Goal: Information Seeking & Learning: Learn about a topic

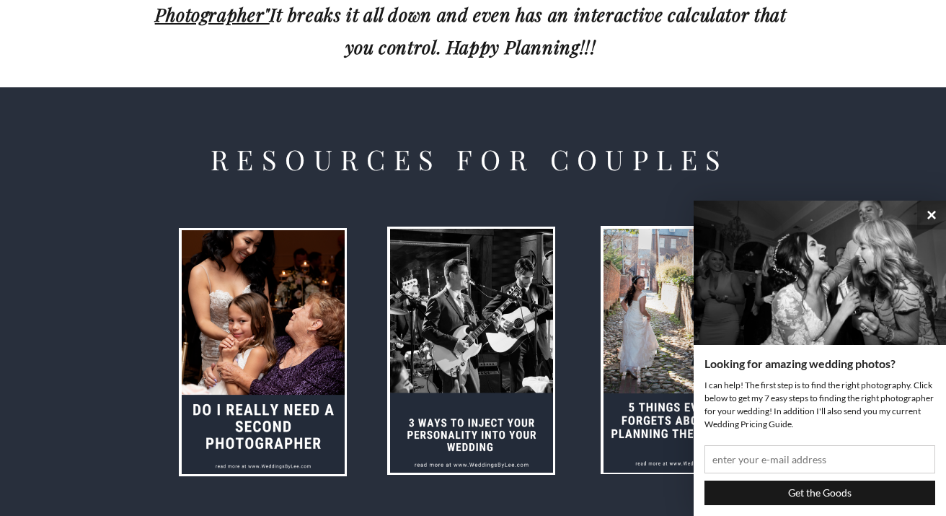
scroll to position [1664, 0]
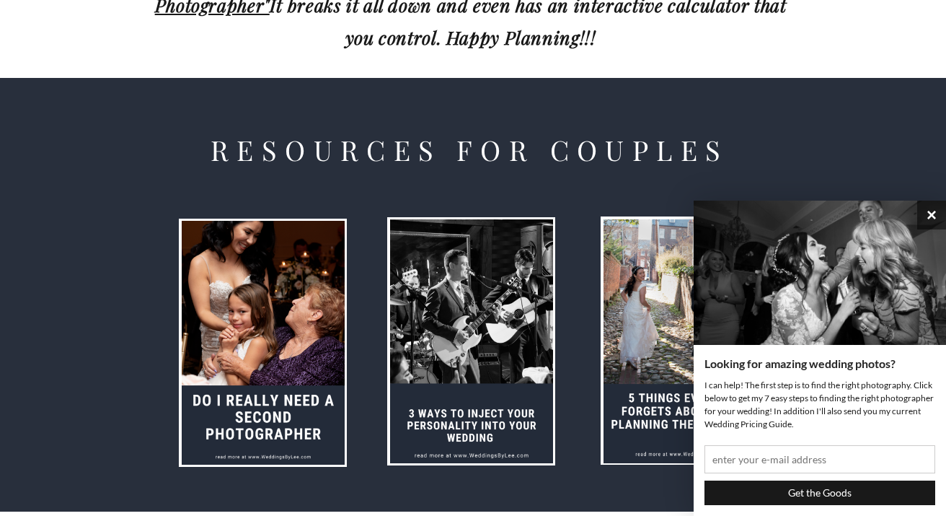
click at [927, 215] on button "×" at bounding box center [932, 215] width 29 height 29
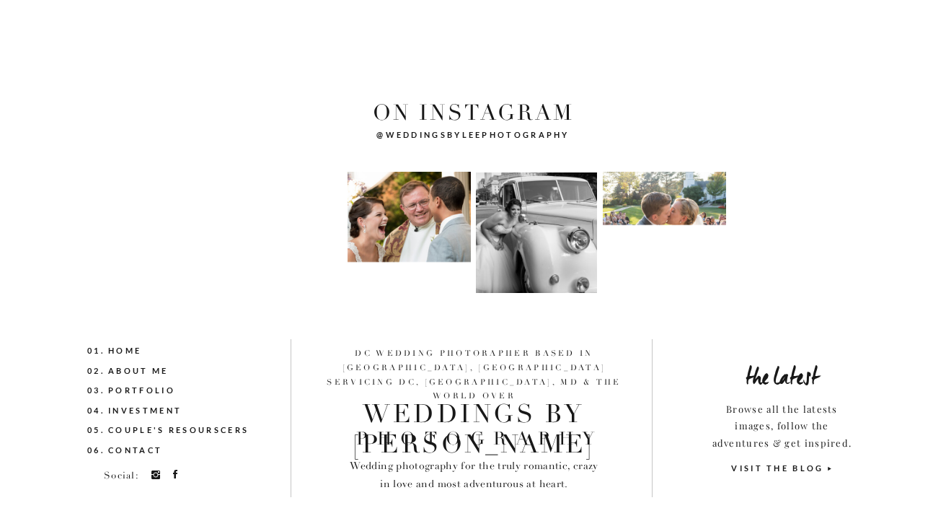
scroll to position [5153, 0]
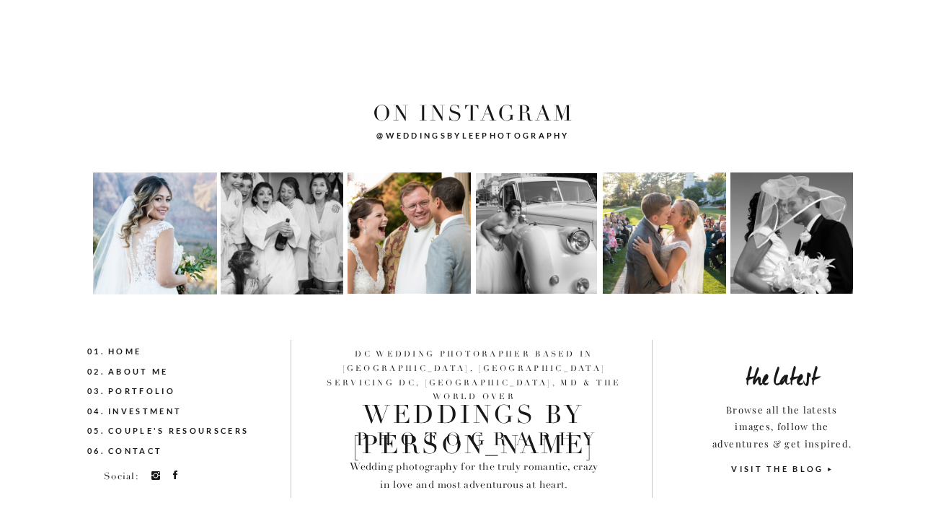
click at [177, 221] on div at bounding box center [155, 233] width 124 height 122
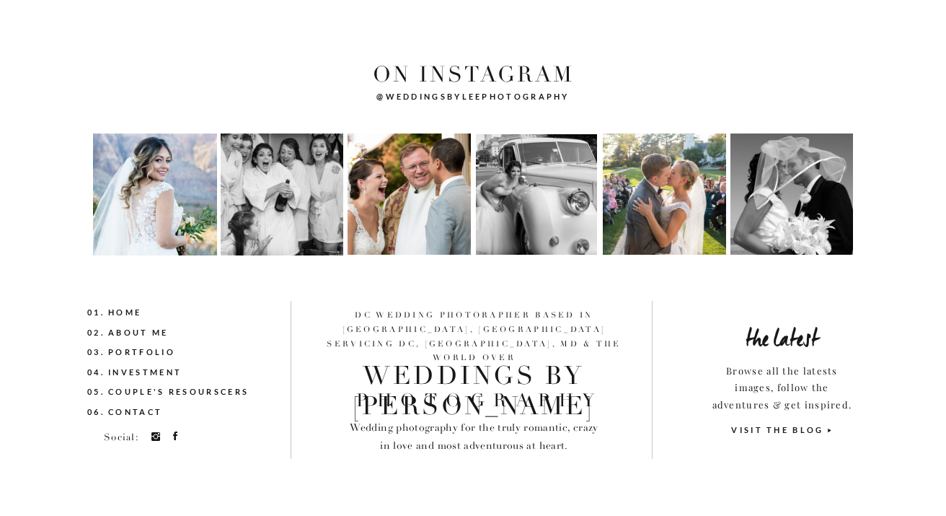
scroll to position [5192, 0]
click at [177, 215] on div at bounding box center [155, 194] width 124 height 122
click at [139, 348] on nav "03. Portfolio" at bounding box center [156, 353] width 139 height 16
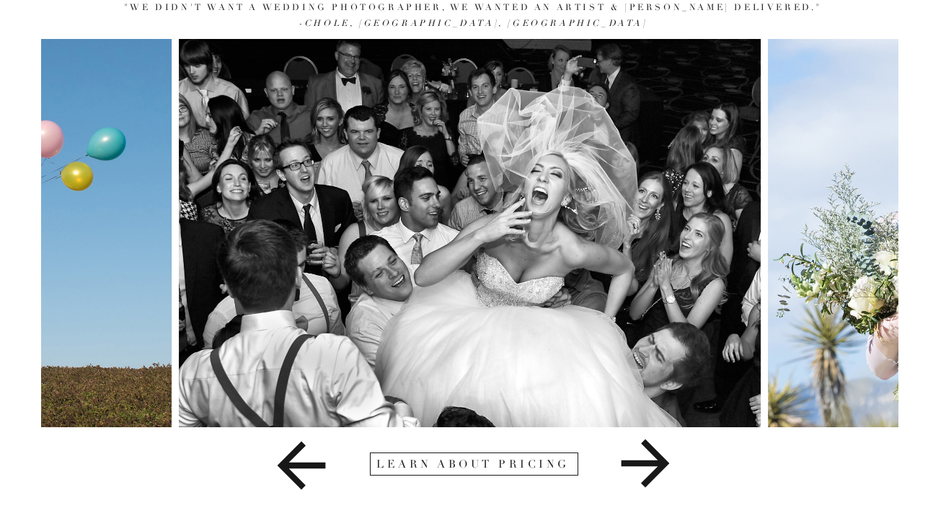
scroll to position [180, 0]
click at [643, 452] on icon at bounding box center [645, 463] width 157 height 72
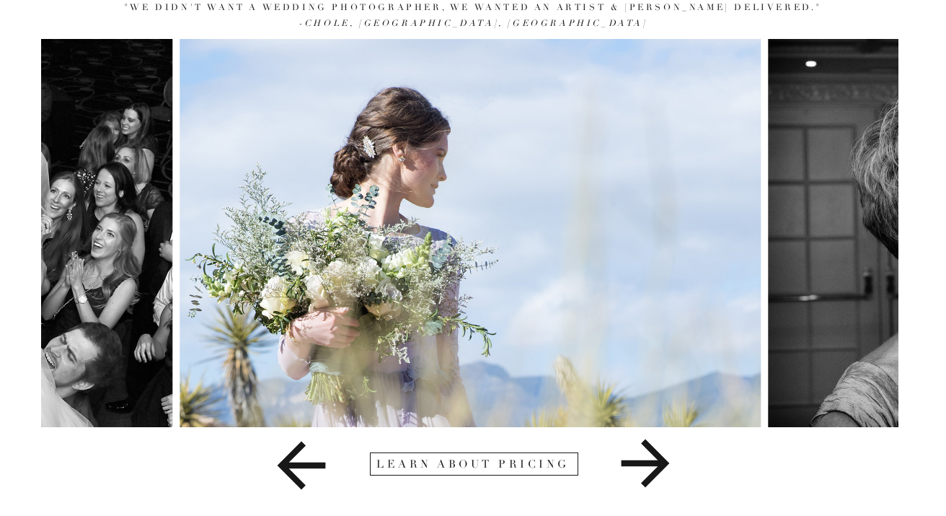
click at [643, 452] on icon at bounding box center [645, 463] width 157 height 72
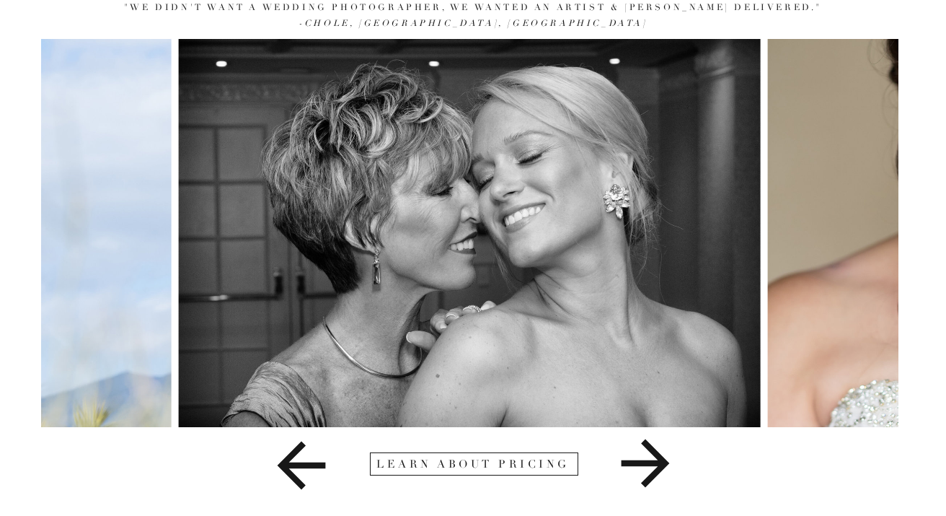
click at [643, 452] on icon at bounding box center [645, 463] width 157 height 72
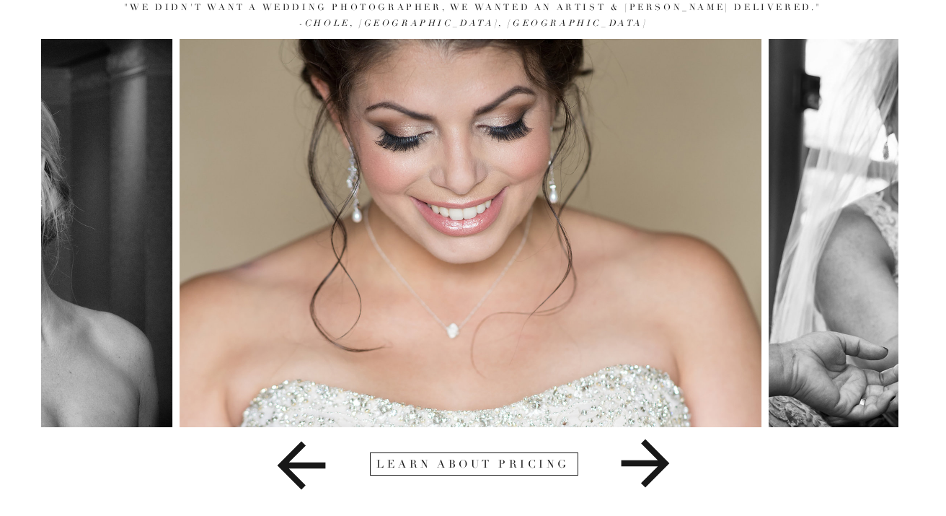
click at [643, 452] on icon at bounding box center [645, 463] width 157 height 72
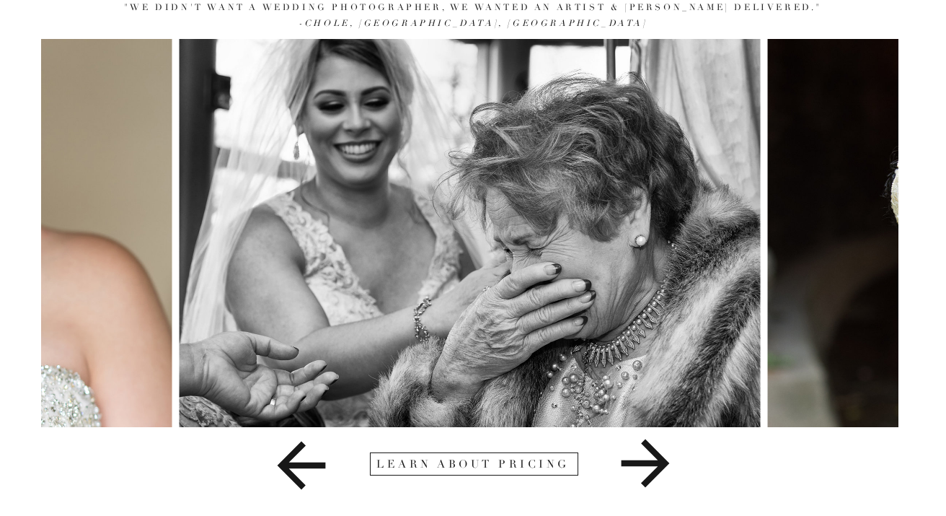
scroll to position [152, 0]
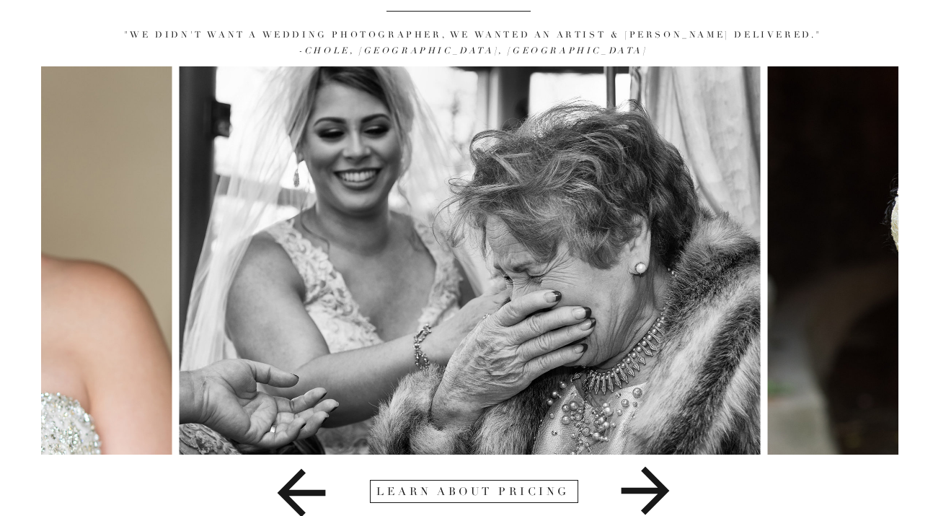
click at [641, 485] on icon at bounding box center [645, 490] width 157 height 72
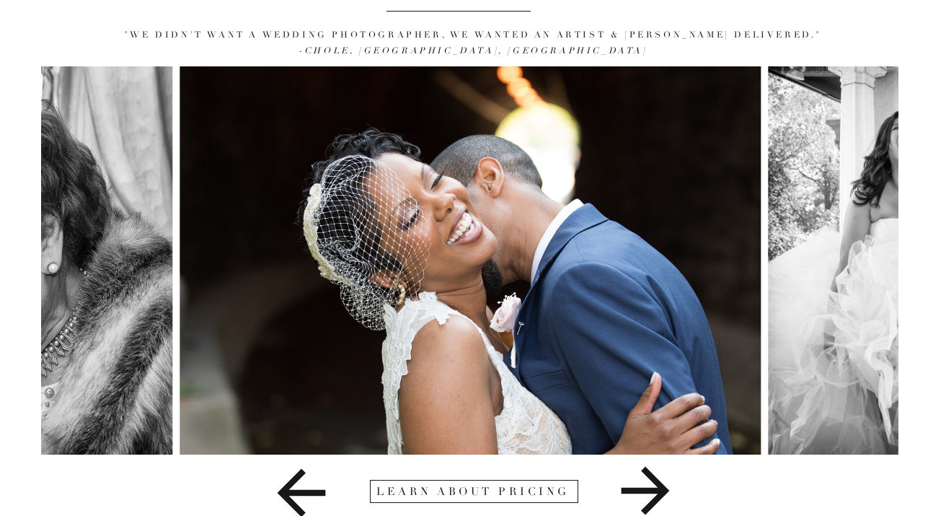
click at [641, 485] on icon at bounding box center [645, 490] width 157 height 72
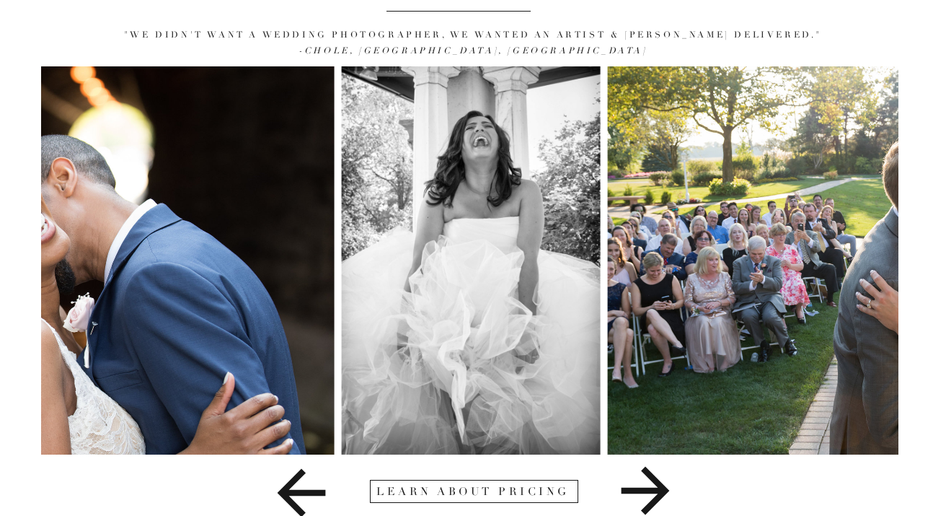
click at [641, 485] on icon at bounding box center [645, 490] width 157 height 72
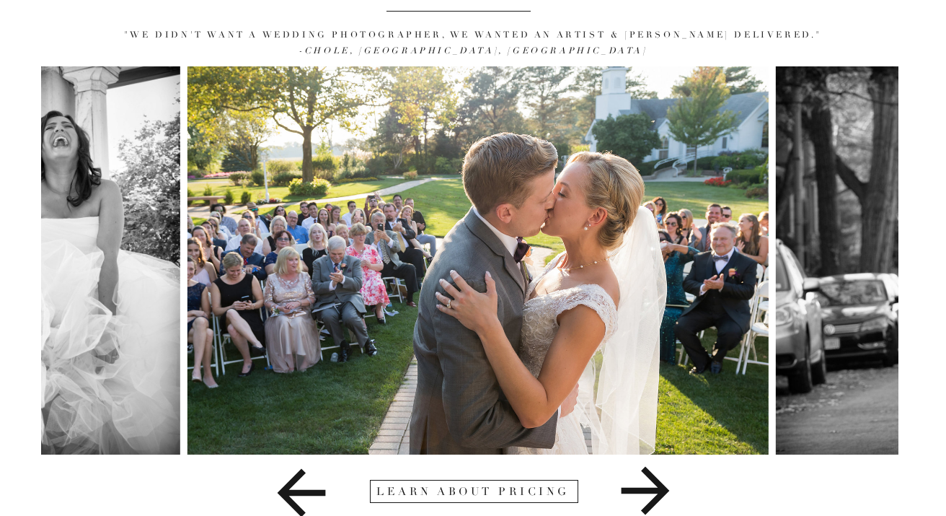
click at [641, 485] on icon at bounding box center [645, 490] width 157 height 72
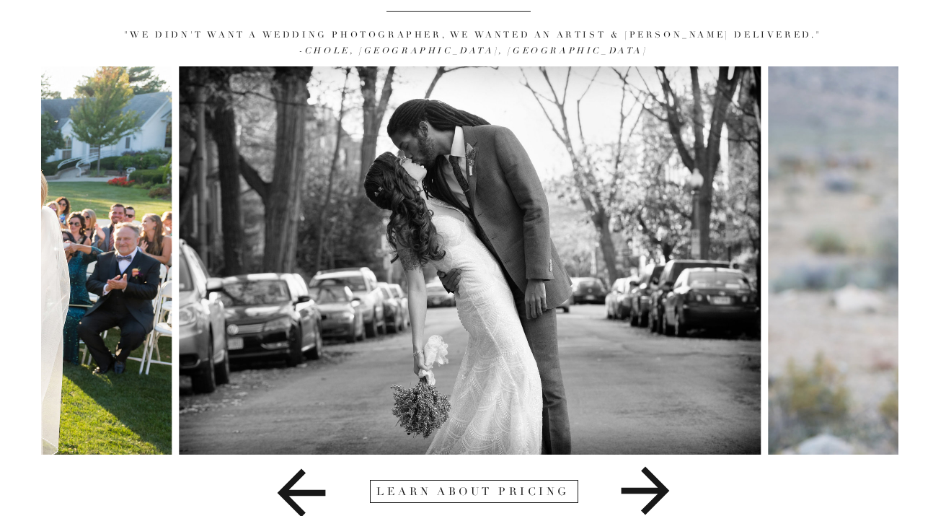
click at [641, 485] on icon at bounding box center [645, 490] width 157 height 72
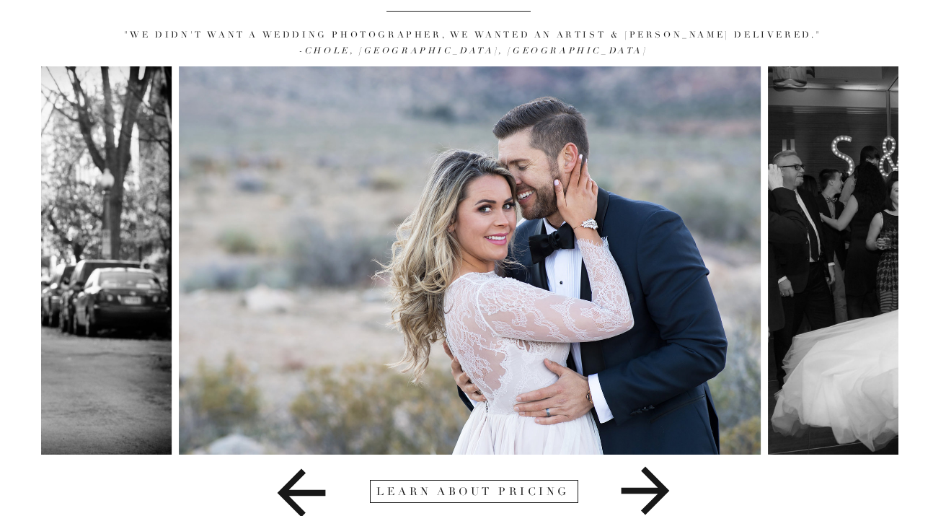
click at [641, 485] on icon at bounding box center [645, 490] width 157 height 72
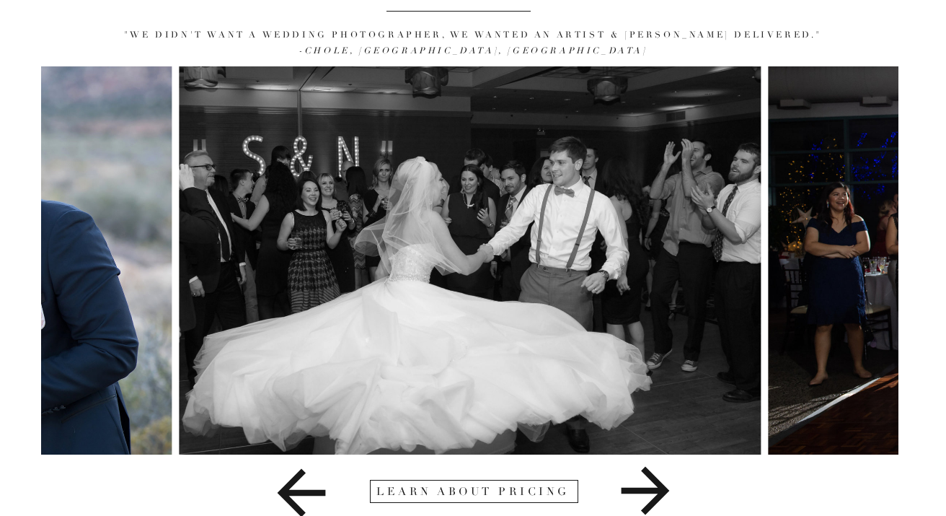
click at [641, 486] on icon at bounding box center [645, 490] width 157 height 72
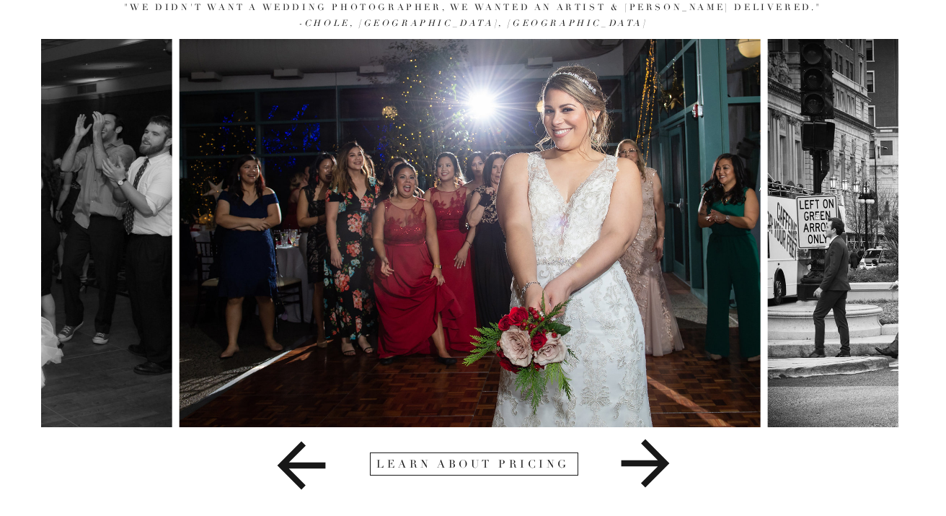
scroll to position [180, 0]
click at [644, 473] on icon at bounding box center [645, 463] width 157 height 72
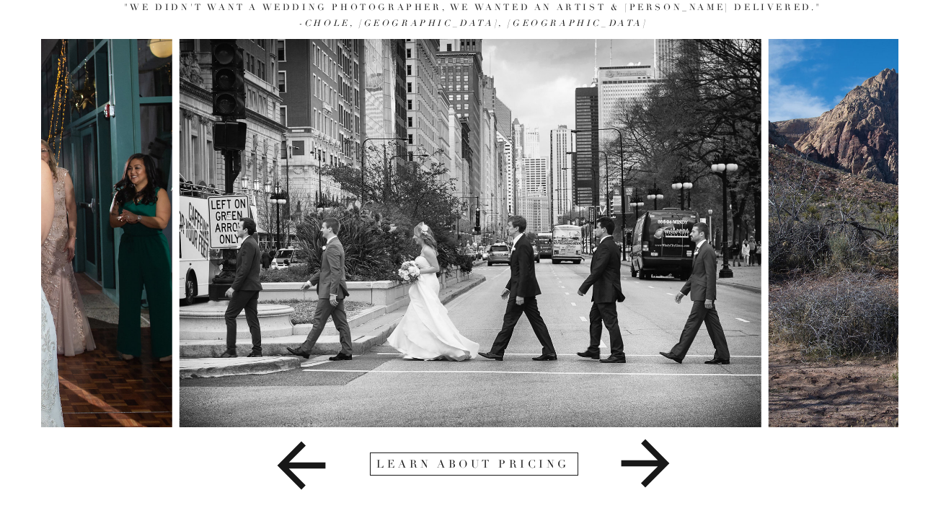
click at [646, 468] on icon at bounding box center [645, 463] width 157 height 72
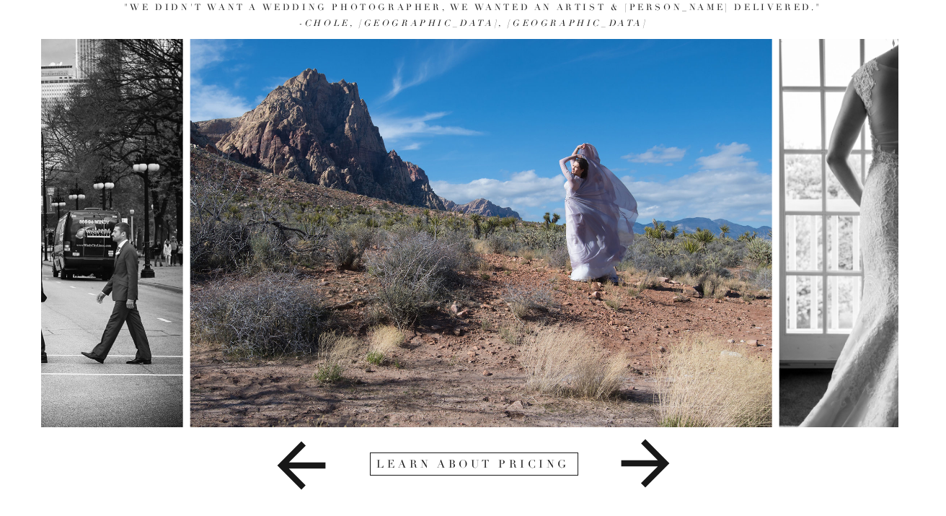
click at [646, 468] on icon at bounding box center [645, 463] width 157 height 72
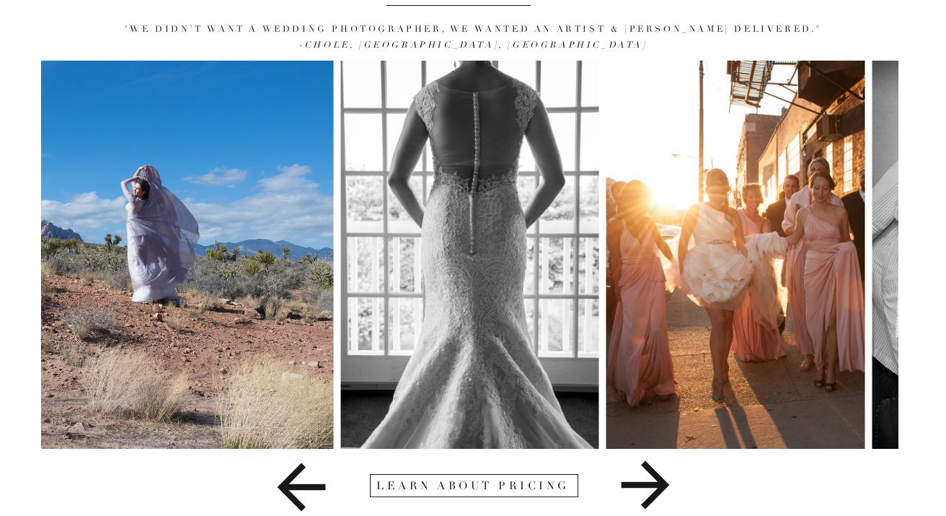
scroll to position [143, 0]
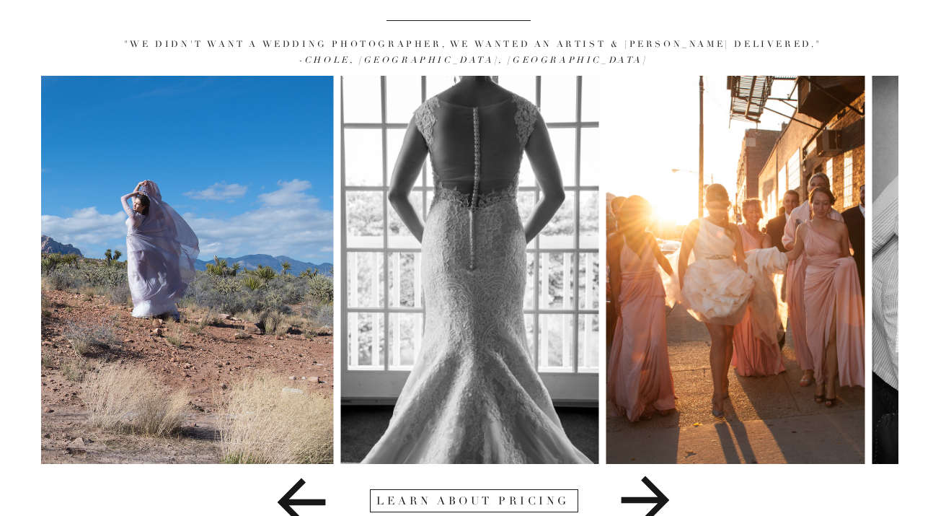
click at [643, 493] on icon at bounding box center [645, 500] width 157 height 72
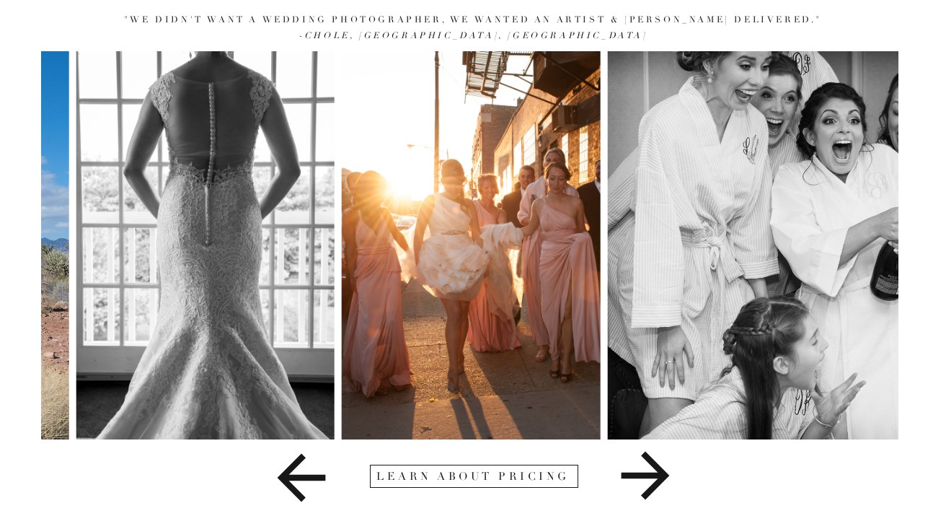
scroll to position [175, 0]
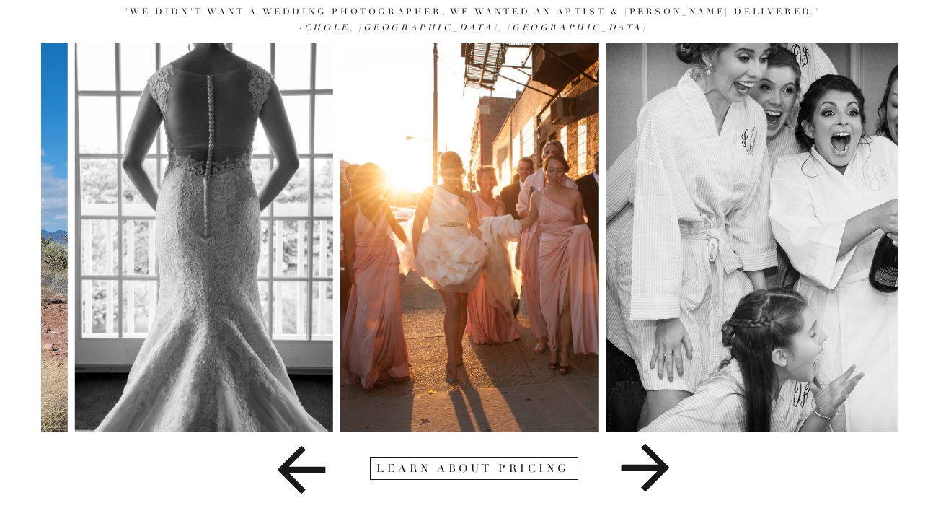
click at [646, 480] on icon at bounding box center [645, 467] width 157 height 72
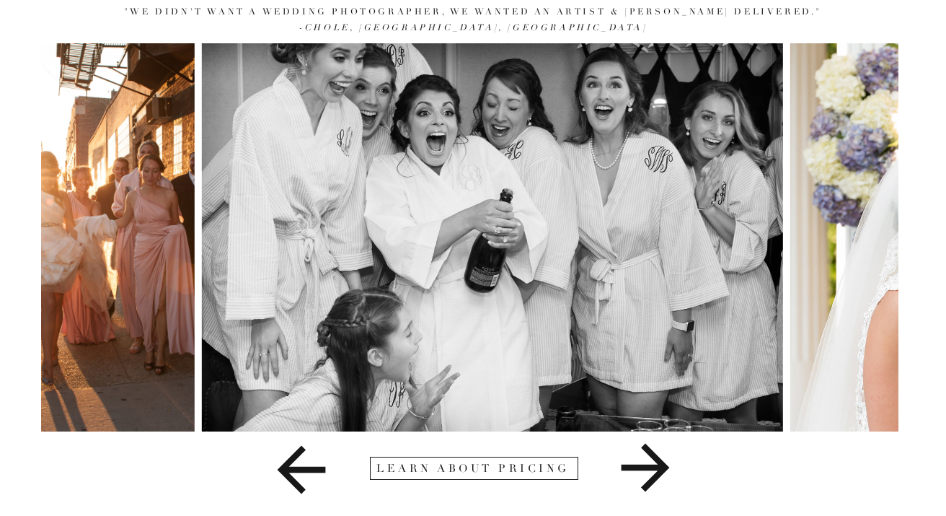
click at [646, 469] on icon at bounding box center [646, 468] width 48 height 48
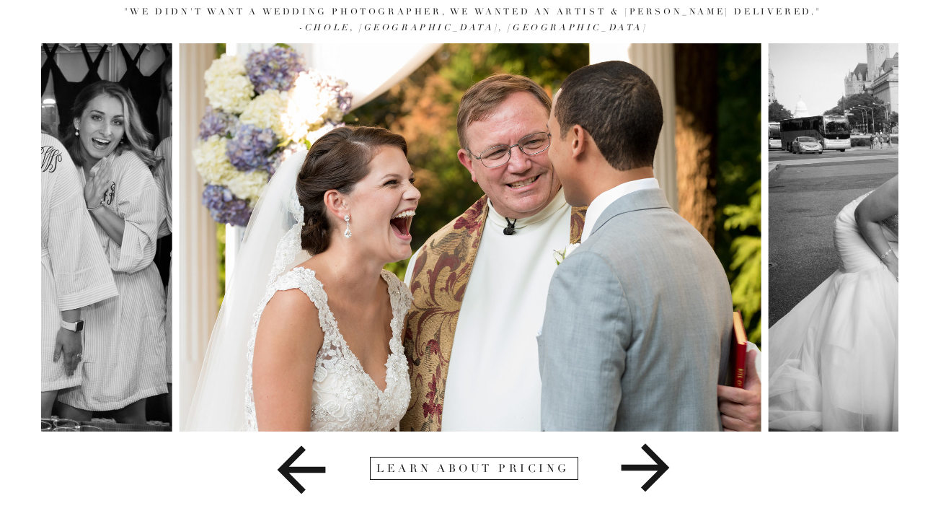
click at [648, 464] on icon at bounding box center [645, 467] width 157 height 72
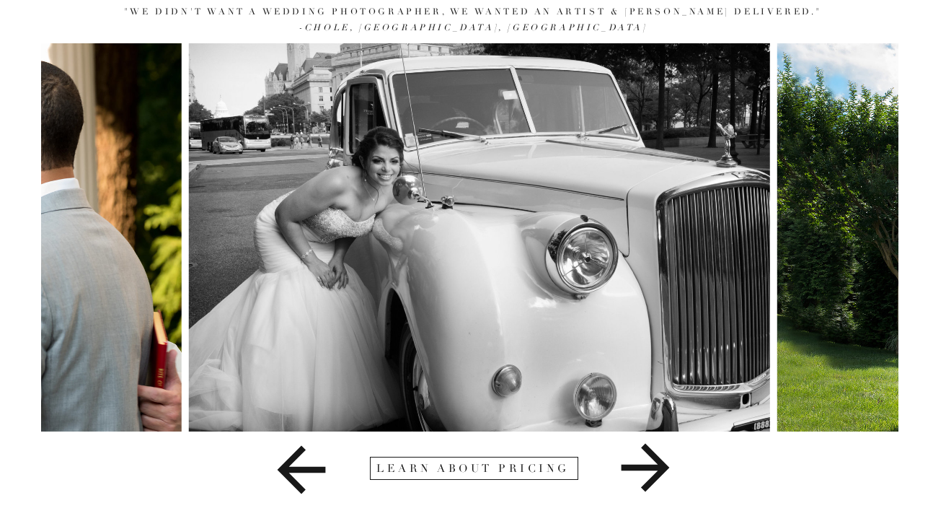
click at [513, 277] on img at bounding box center [478, 237] width 581 height 388
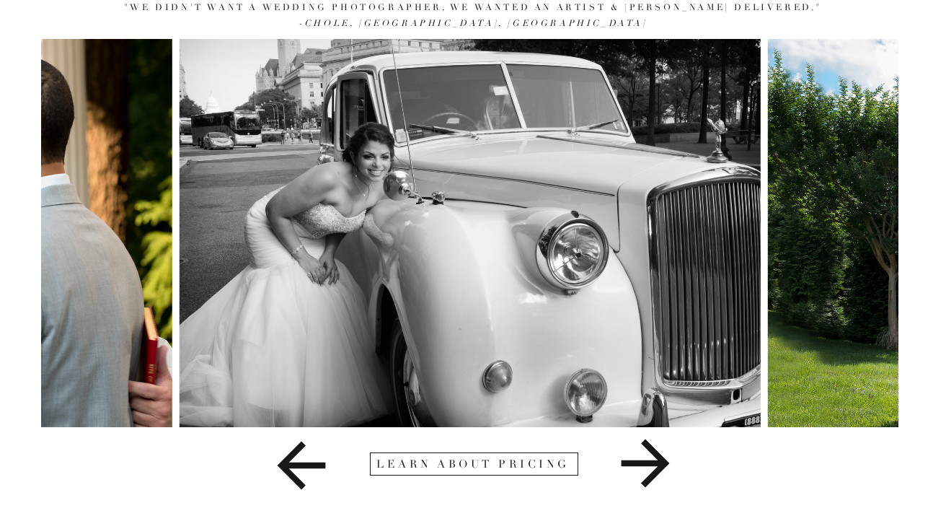
scroll to position [180, 0]
click at [638, 462] on icon at bounding box center [646, 463] width 48 height 48
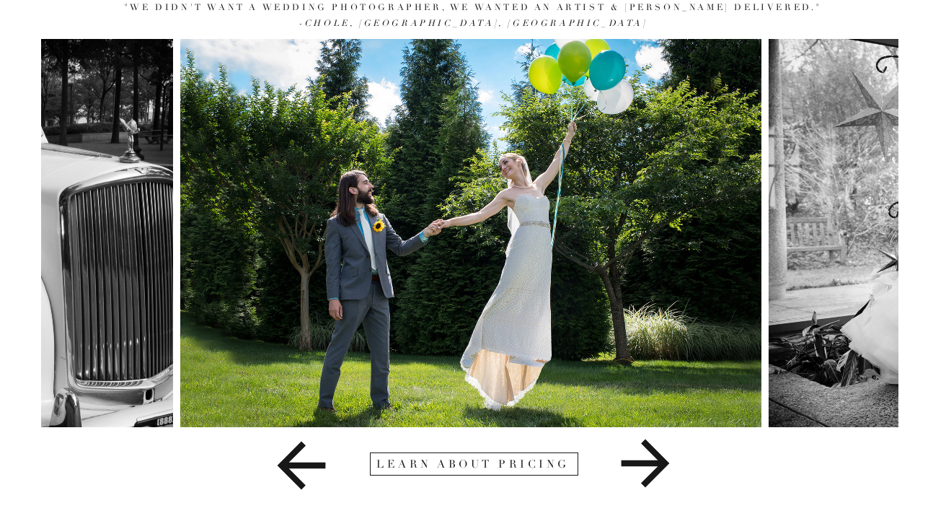
click at [638, 462] on icon at bounding box center [646, 463] width 48 height 48
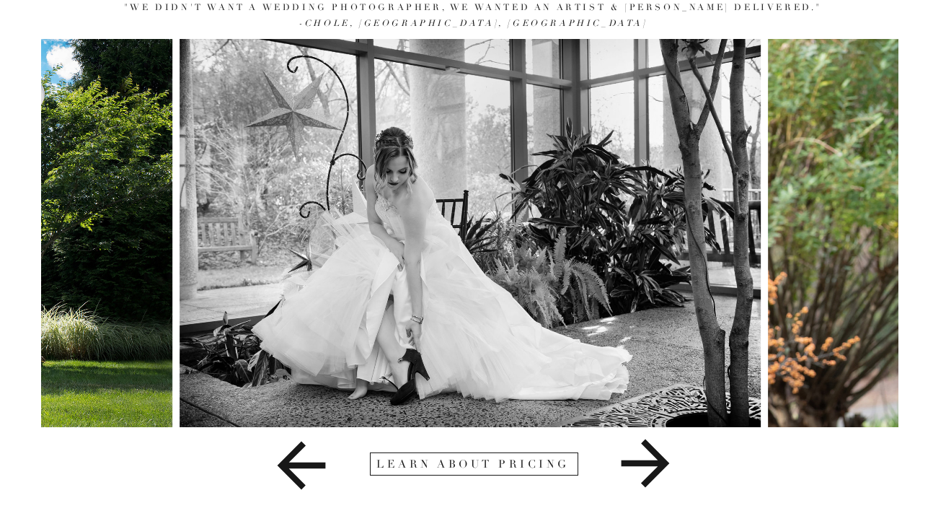
click at [638, 462] on icon at bounding box center [646, 463] width 48 height 48
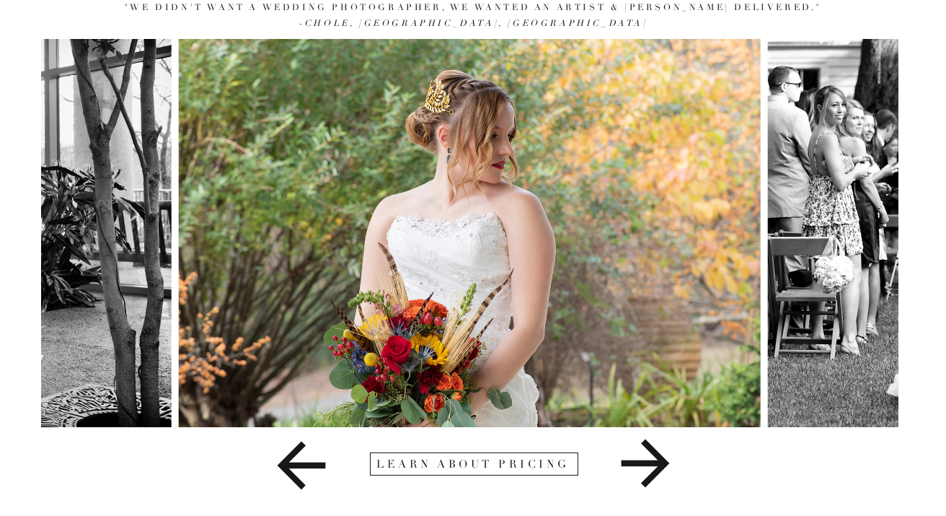
click at [638, 462] on icon at bounding box center [646, 463] width 48 height 48
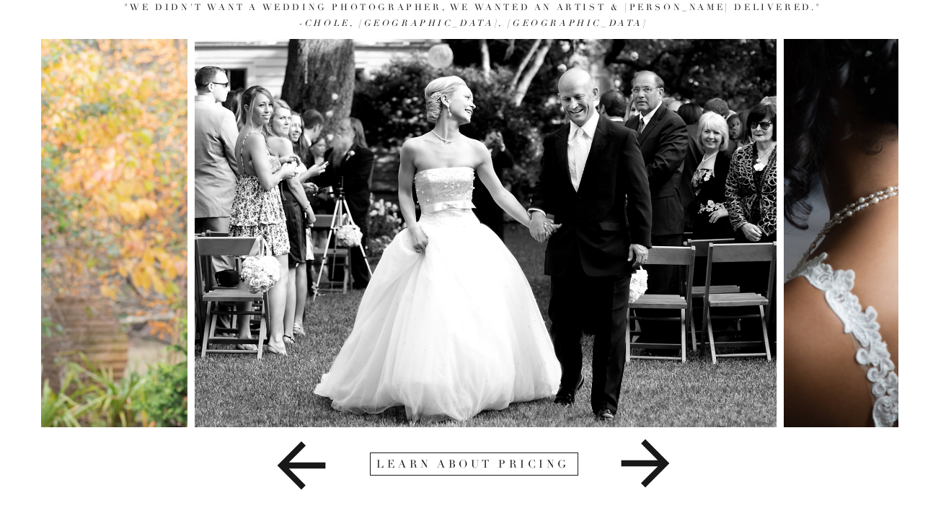
click at [638, 462] on icon at bounding box center [646, 463] width 48 height 48
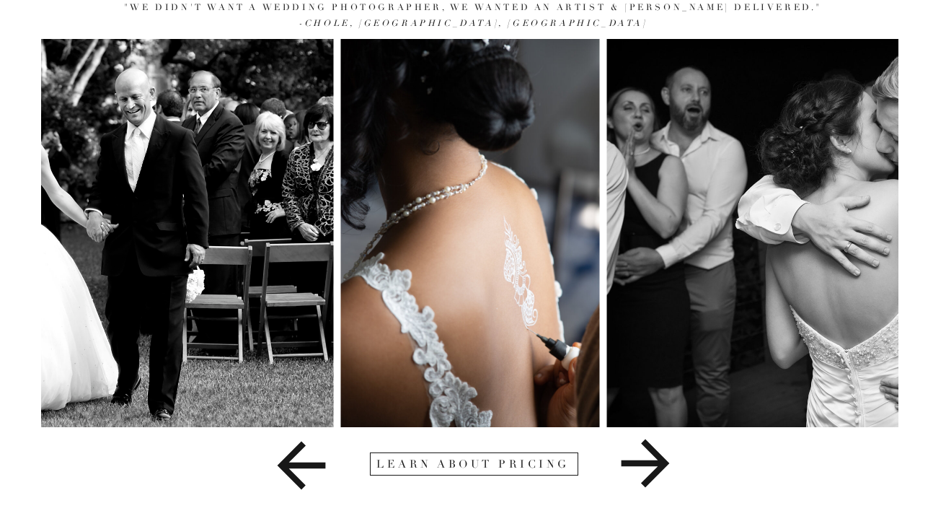
click at [638, 462] on icon at bounding box center [646, 463] width 48 height 48
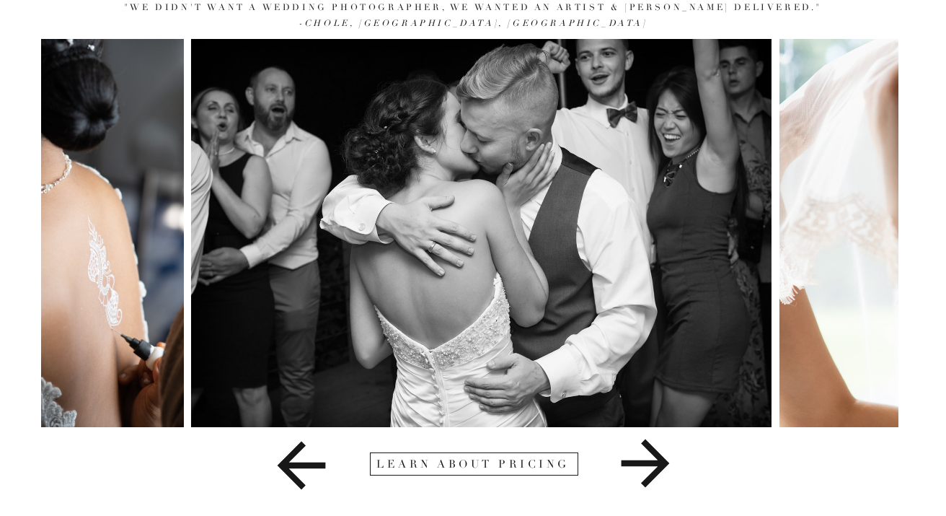
click at [638, 462] on icon at bounding box center [646, 463] width 48 height 48
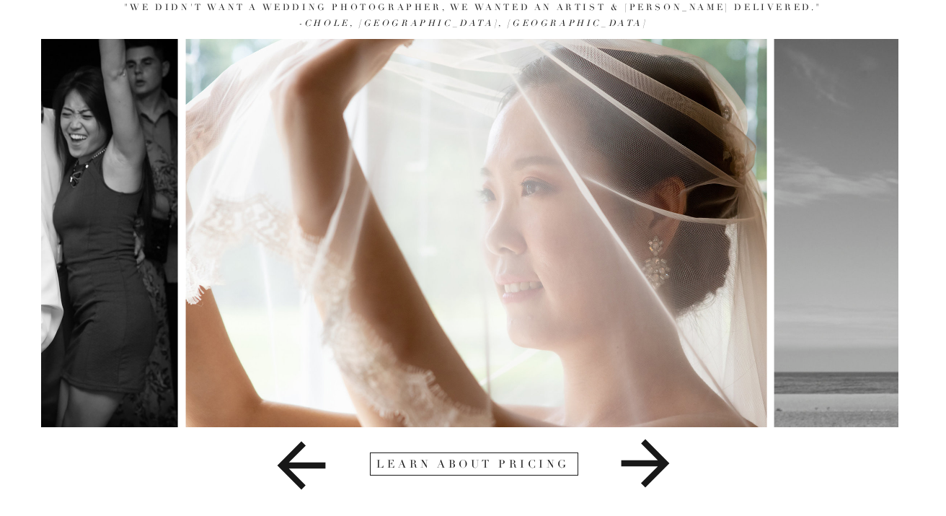
click at [638, 462] on icon at bounding box center [646, 463] width 48 height 48
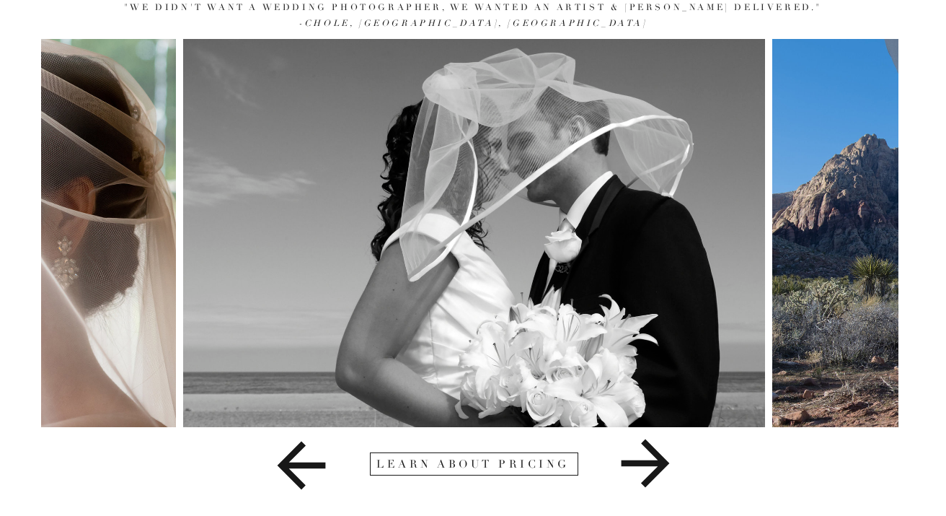
click at [638, 462] on icon at bounding box center [646, 463] width 48 height 48
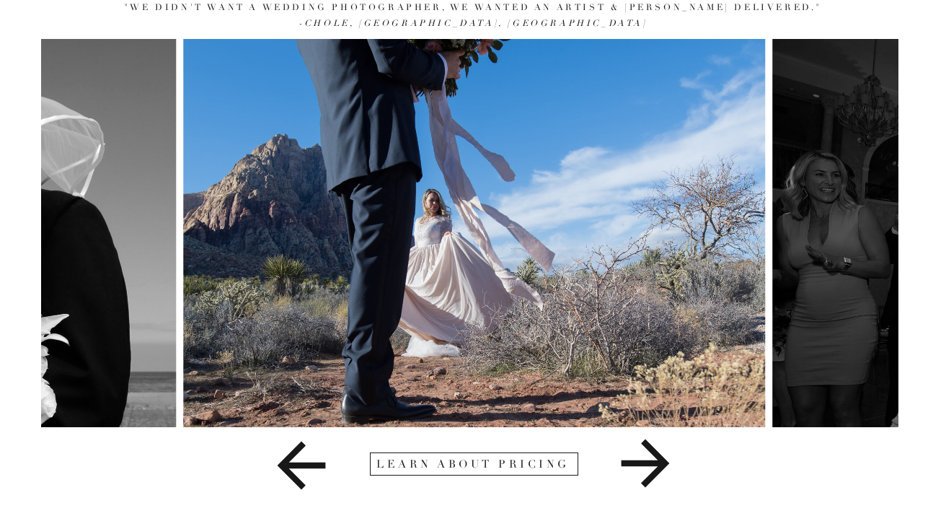
click at [638, 462] on icon at bounding box center [646, 463] width 48 height 48
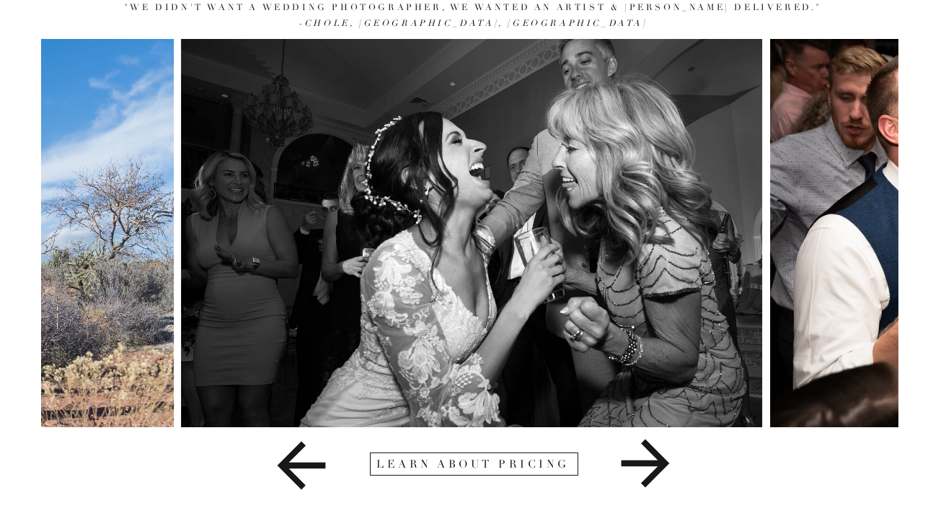
click at [637, 462] on icon at bounding box center [646, 463] width 48 height 48
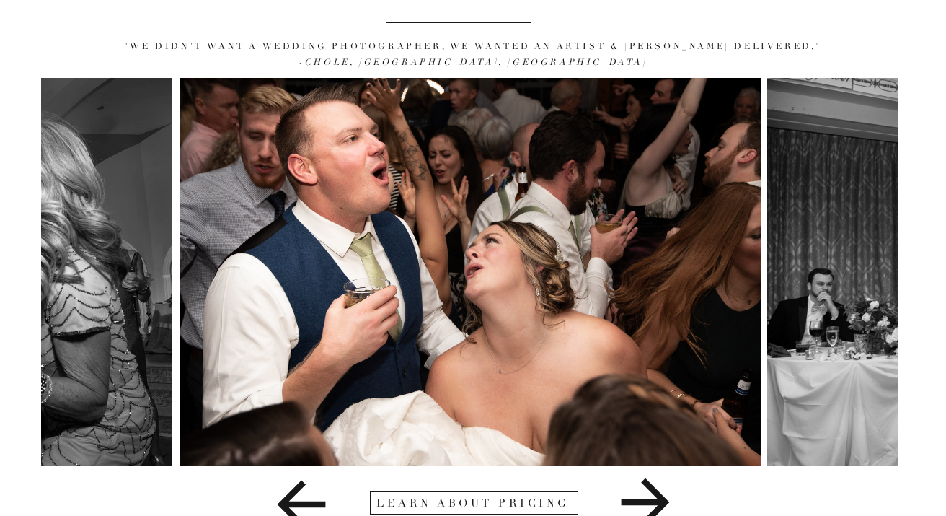
scroll to position [147, 0]
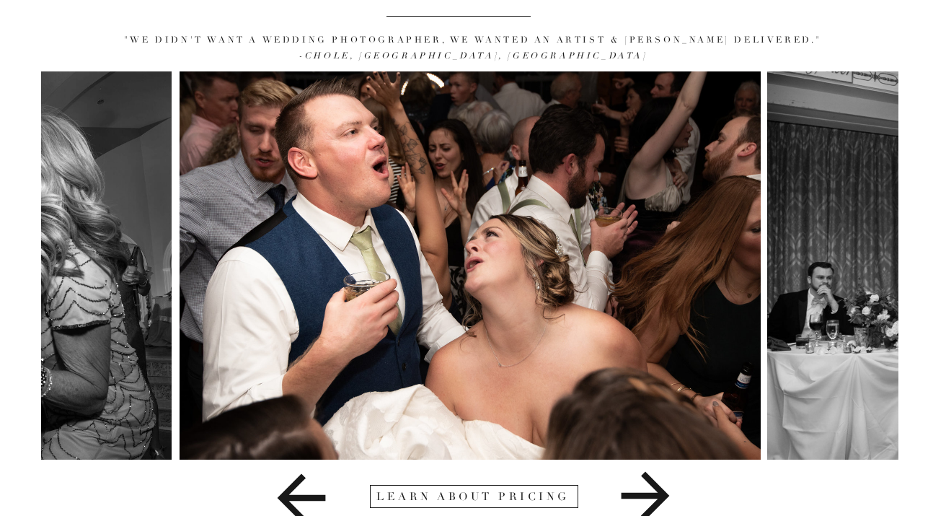
click at [636, 496] on icon at bounding box center [646, 496] width 48 height 48
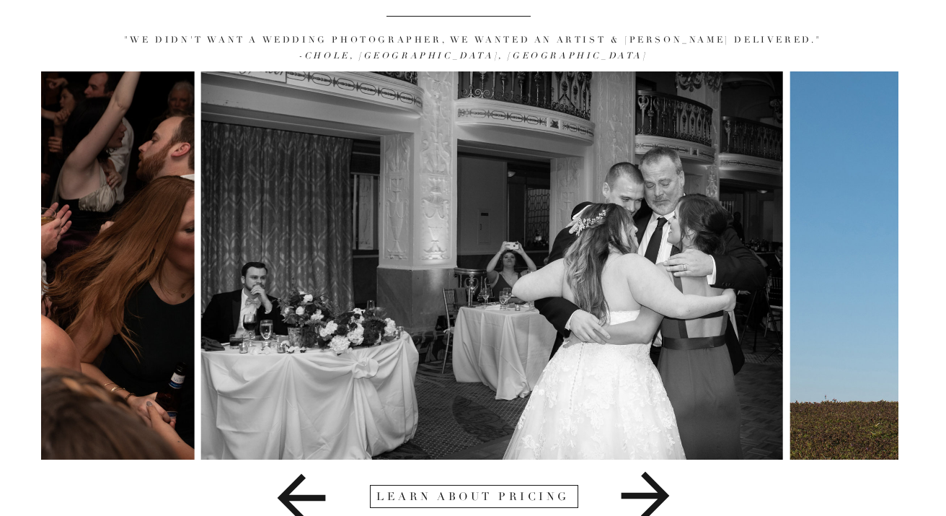
click at [636, 496] on icon at bounding box center [646, 496] width 48 height 48
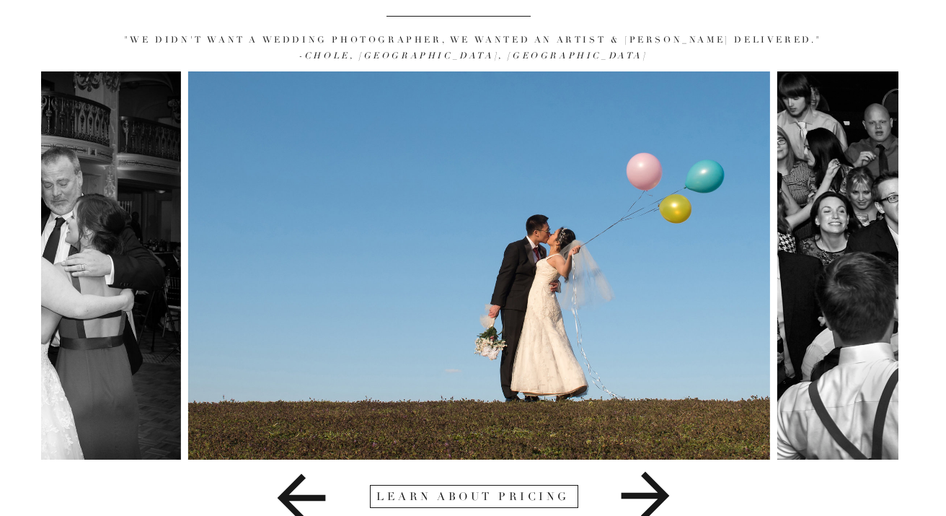
click at [636, 496] on icon at bounding box center [646, 496] width 48 height 48
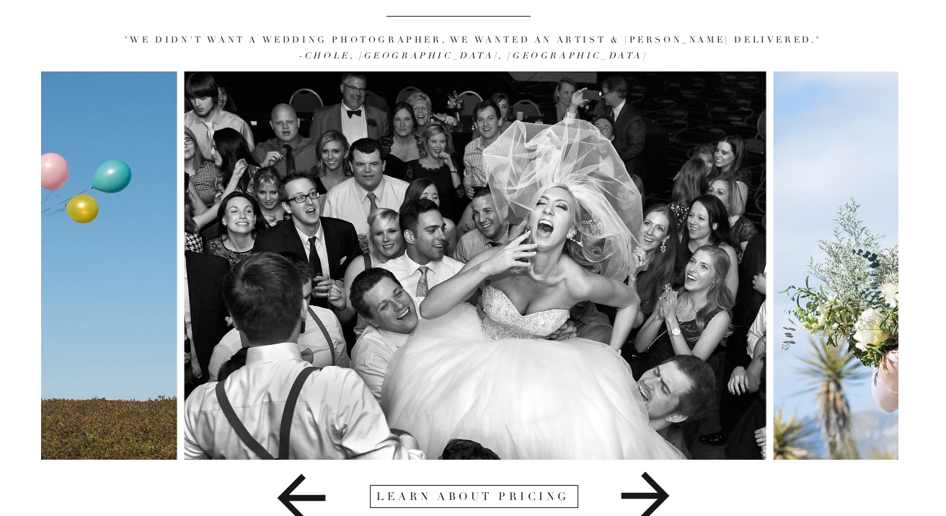
click at [636, 496] on icon at bounding box center [646, 496] width 48 height 48
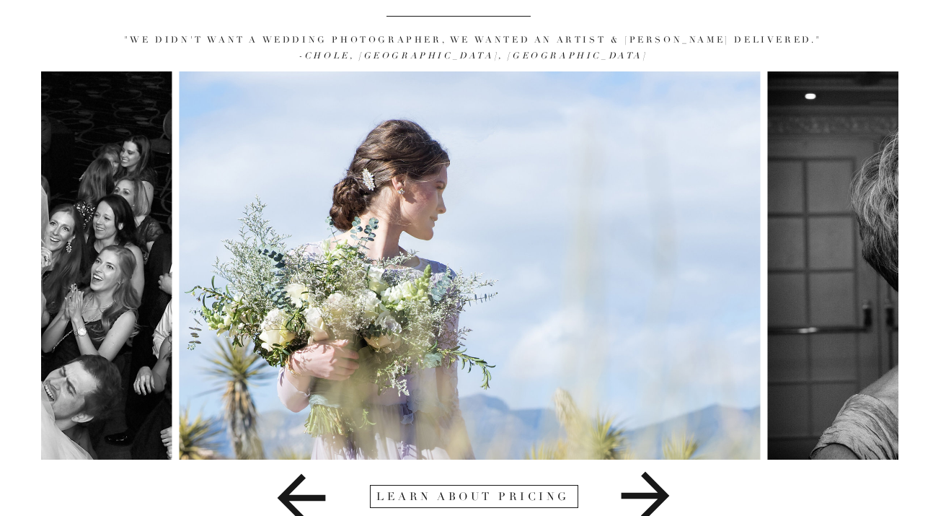
click at [636, 496] on icon at bounding box center [646, 496] width 48 height 48
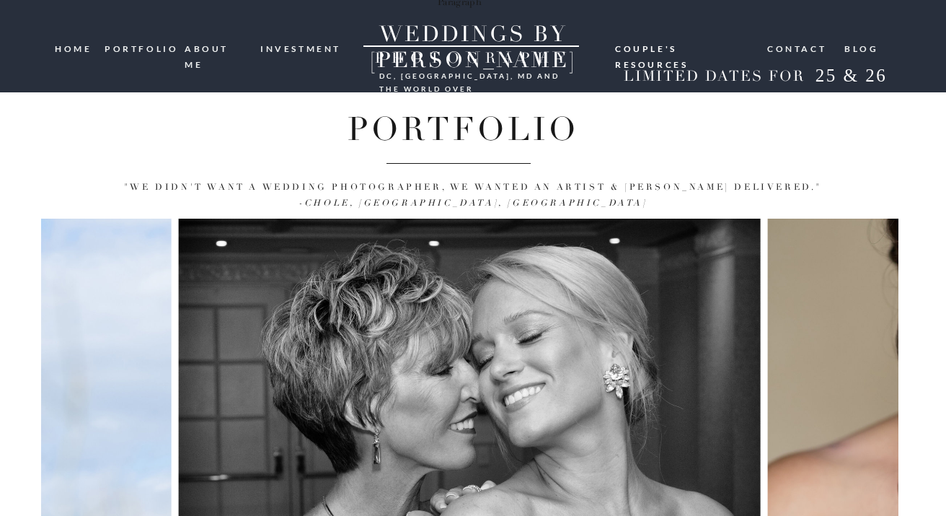
scroll to position [0, 0]
click at [280, 50] on nav "investment" at bounding box center [301, 48] width 82 height 14
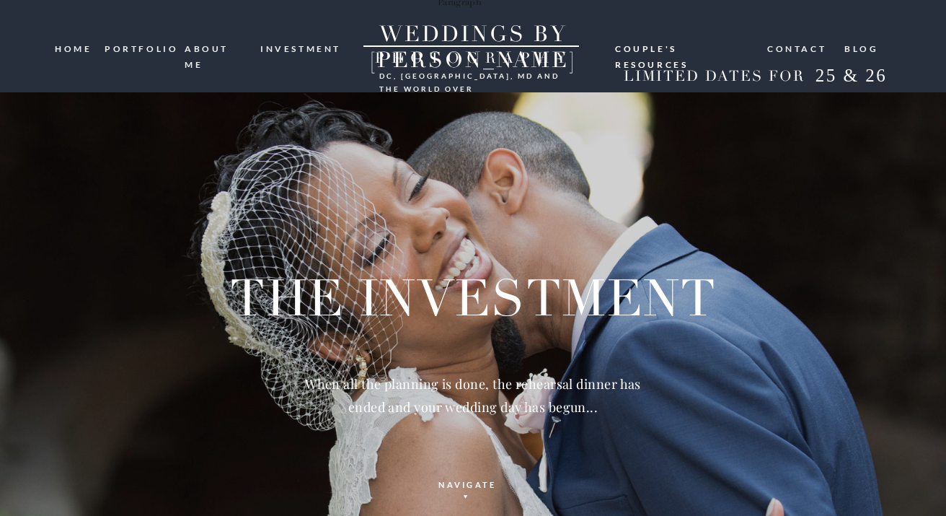
click at [234, 51] on nav "ABOUT ME" at bounding box center [218, 48] width 66 height 14
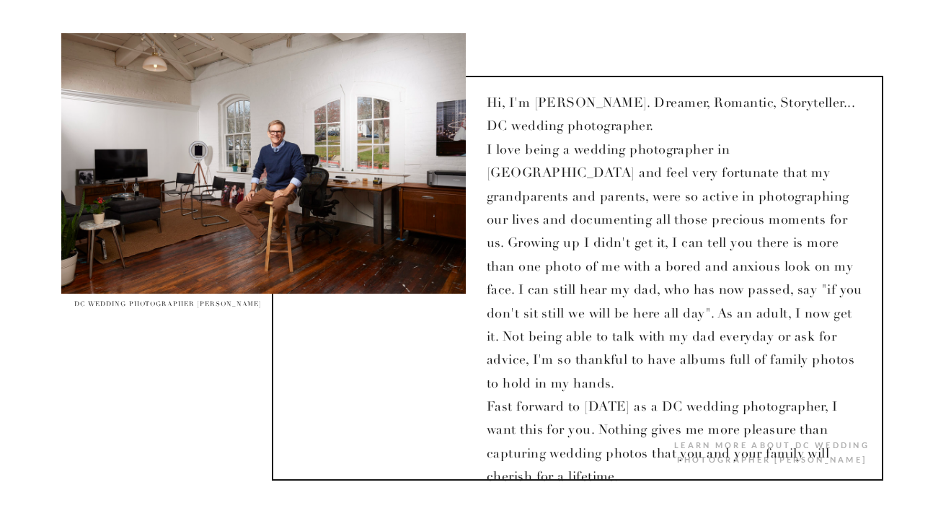
scroll to position [1060, 0]
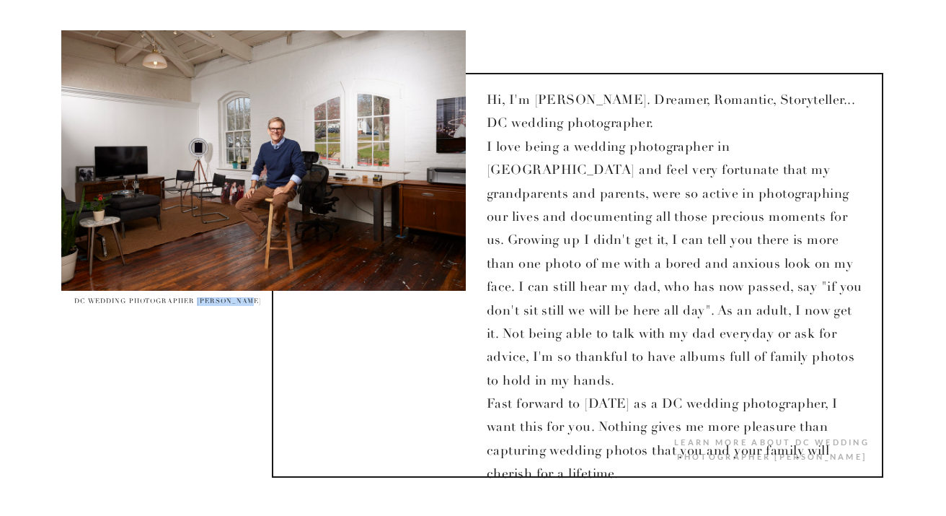
drag, startPoint x: 204, startPoint y: 303, endPoint x: 258, endPoint y: 302, distance: 54.1
click at [258, 302] on h2 "DC WEDDING PHOTOGRAPHER LEE HICKMAN" at bounding box center [167, 304] width 203 height 12
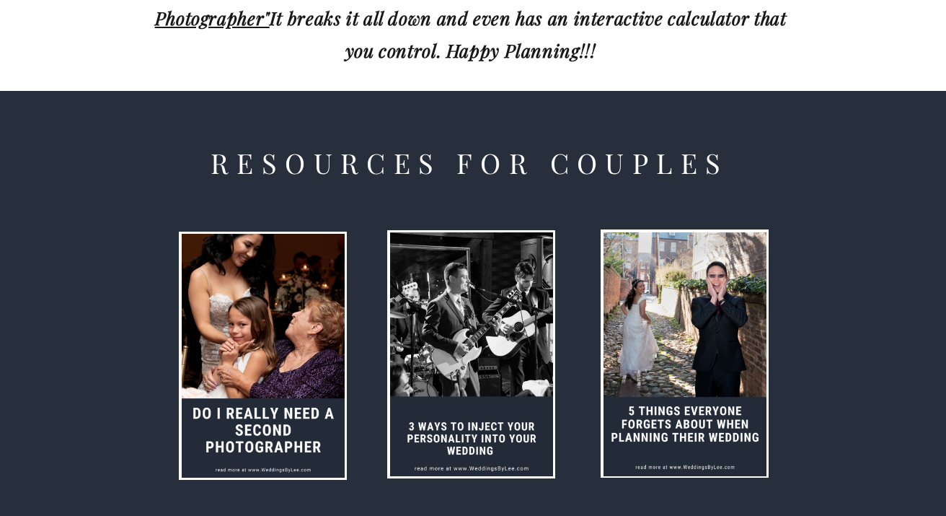
scroll to position [1151, 0]
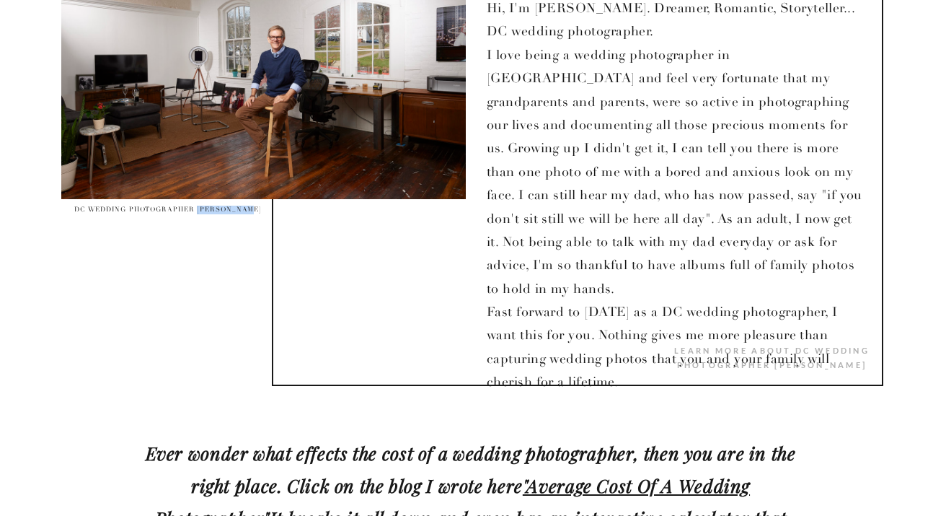
click at [216, 210] on h2 "DC WEDDING PHOTOGRAPHER LEE HICKMAN" at bounding box center [167, 212] width 203 height 12
drag, startPoint x: 205, startPoint y: 206, endPoint x: 252, endPoint y: 208, distance: 47.7
click at [252, 208] on h2 "DC WEDDING PHOTOGRAPHER LEE HICKMAN" at bounding box center [167, 212] width 203 height 12
drag, startPoint x: 258, startPoint y: 208, endPoint x: 203, endPoint y: 208, distance: 55.5
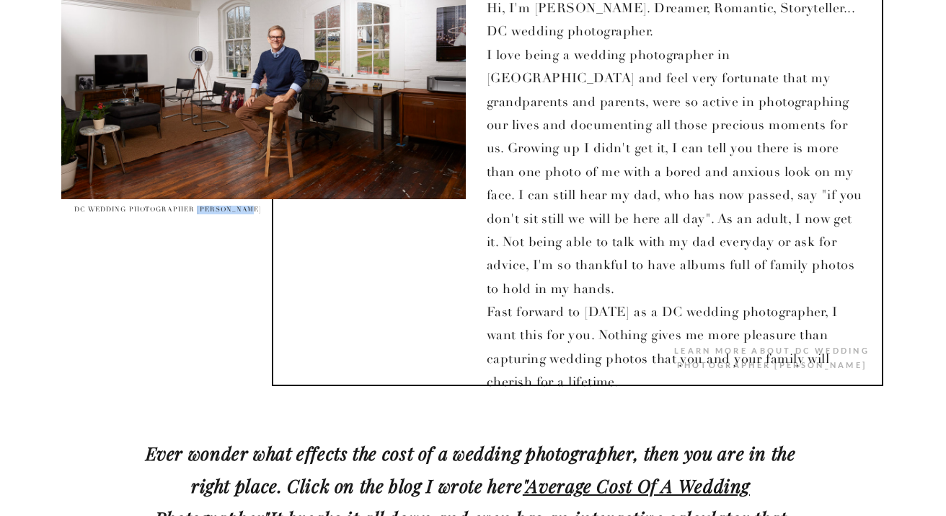
click at [203, 208] on h2 "DC WEDDING PHOTOGRAPHER LEE HICKMAN" at bounding box center [167, 212] width 203 height 12
copy h2 "LEE HICKMAN"
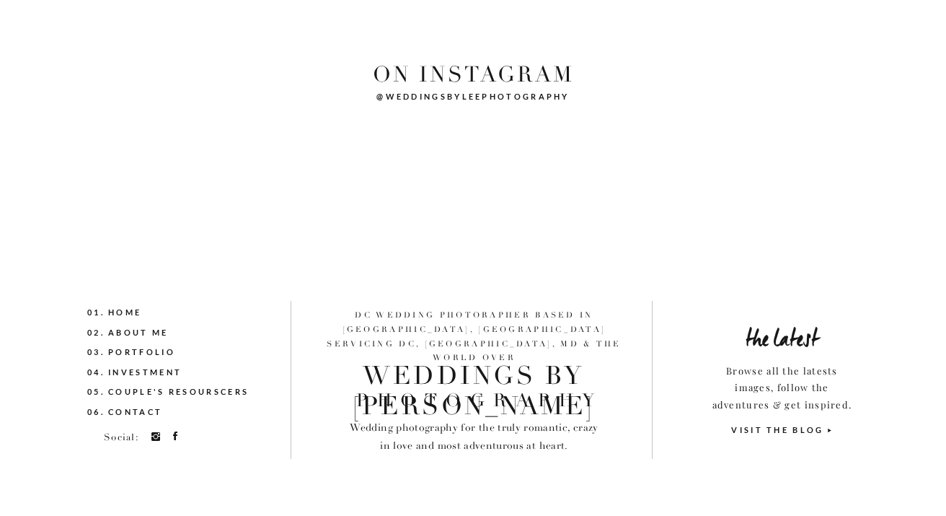
scroll to position [5192, 0]
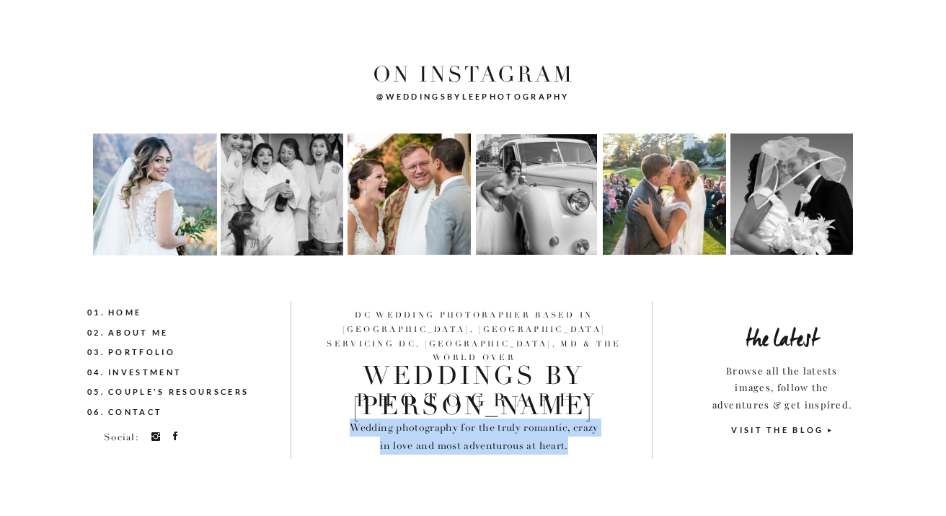
drag, startPoint x: 353, startPoint y: 426, endPoint x: 579, endPoint y: 454, distance: 227.6
click at [579, 454] on p "Wedding photography for the truly romantic, crazy in love and most adventurous …" at bounding box center [474, 437] width 249 height 38
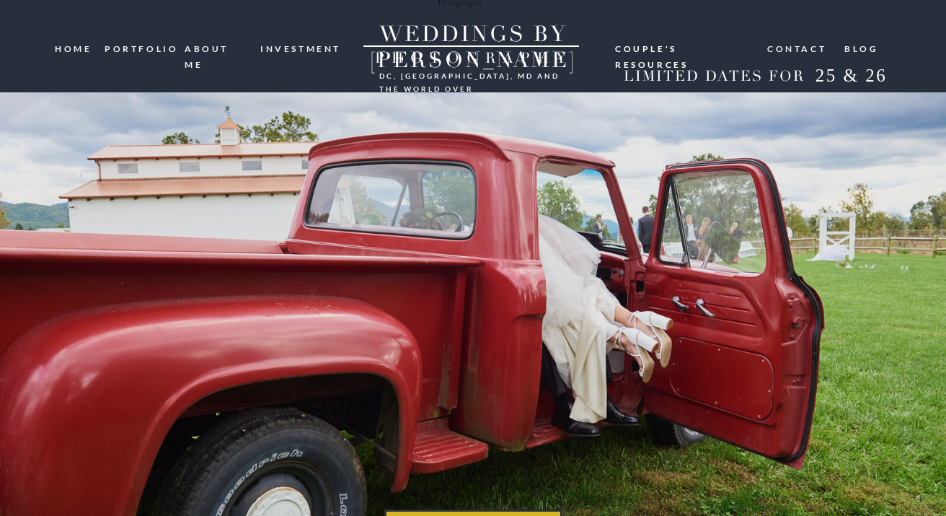
scroll to position [0, 0]
click at [281, 45] on nav "investment" at bounding box center [301, 48] width 82 height 14
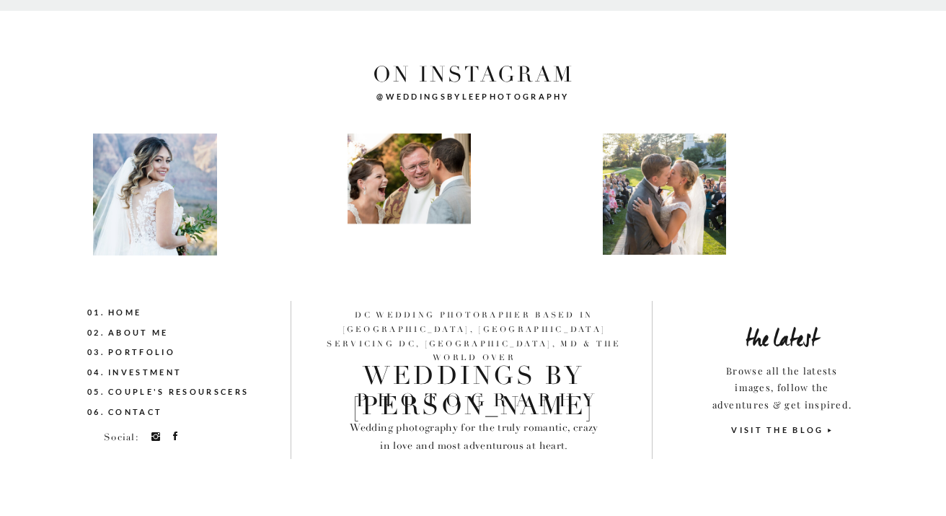
scroll to position [2974, 0]
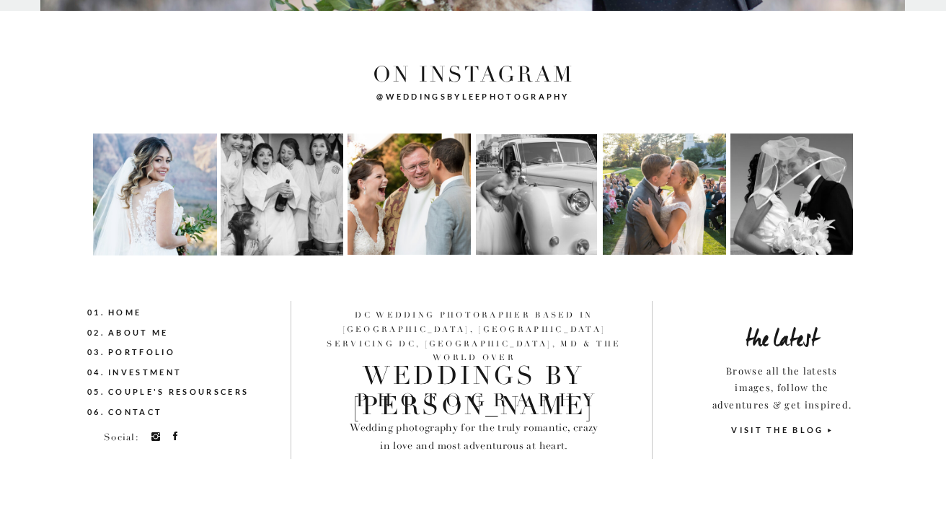
click at [139, 355] on nav "03. Portfolio" at bounding box center [156, 353] width 139 height 16
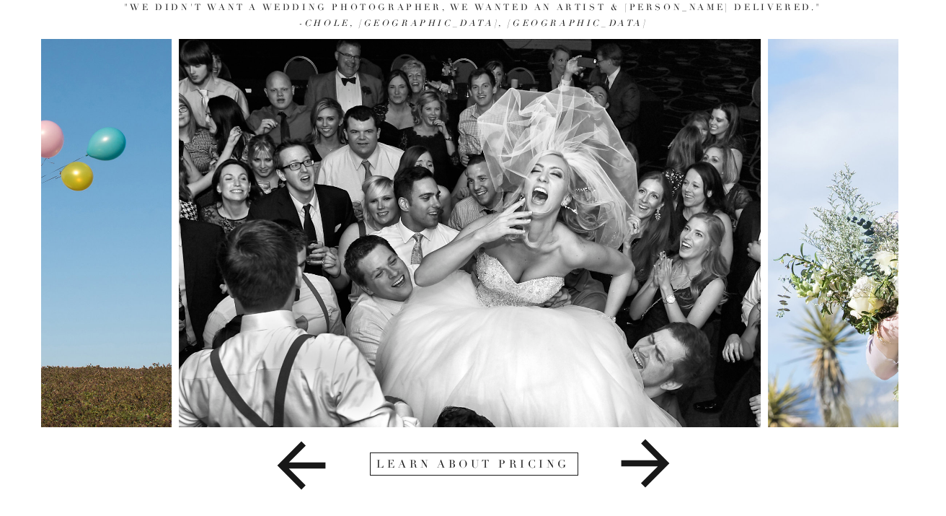
scroll to position [180, 0]
click at [643, 469] on icon at bounding box center [645, 463] width 157 height 72
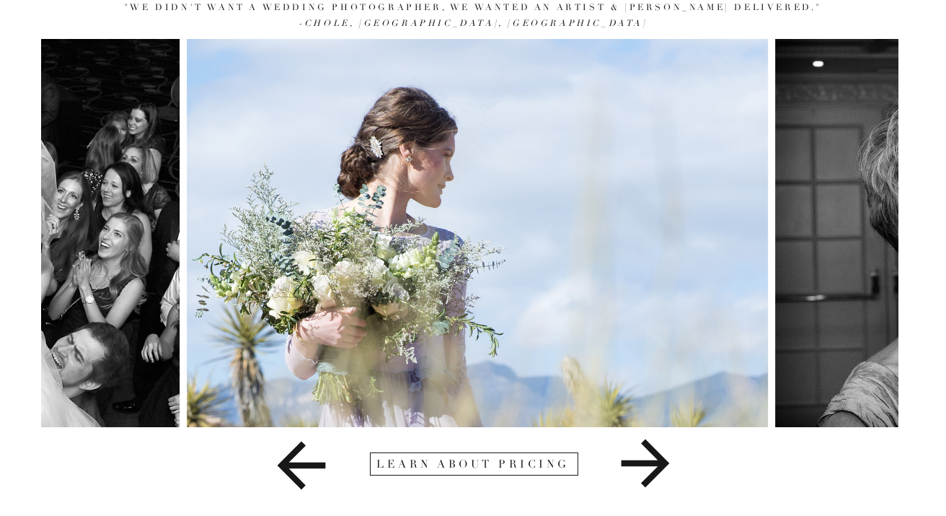
click at [643, 465] on icon at bounding box center [646, 463] width 48 height 48
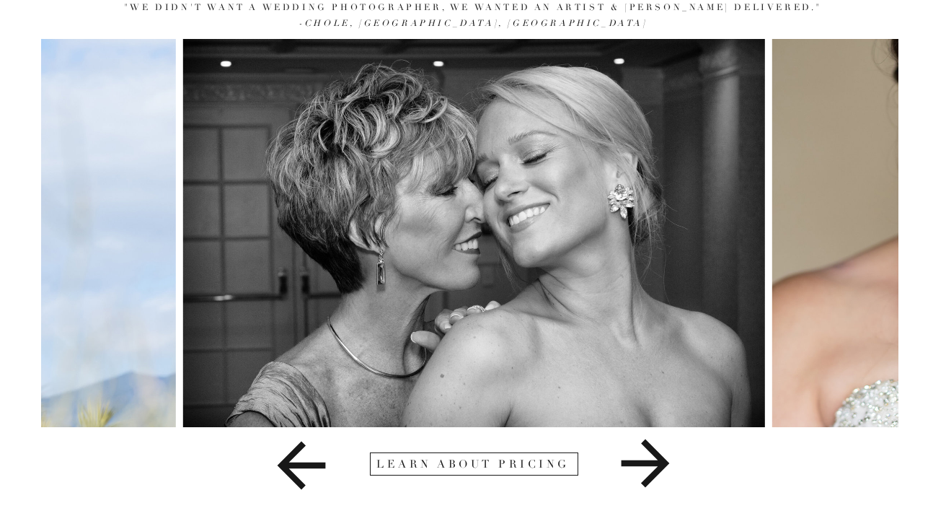
click at [646, 457] on icon at bounding box center [645, 463] width 157 height 72
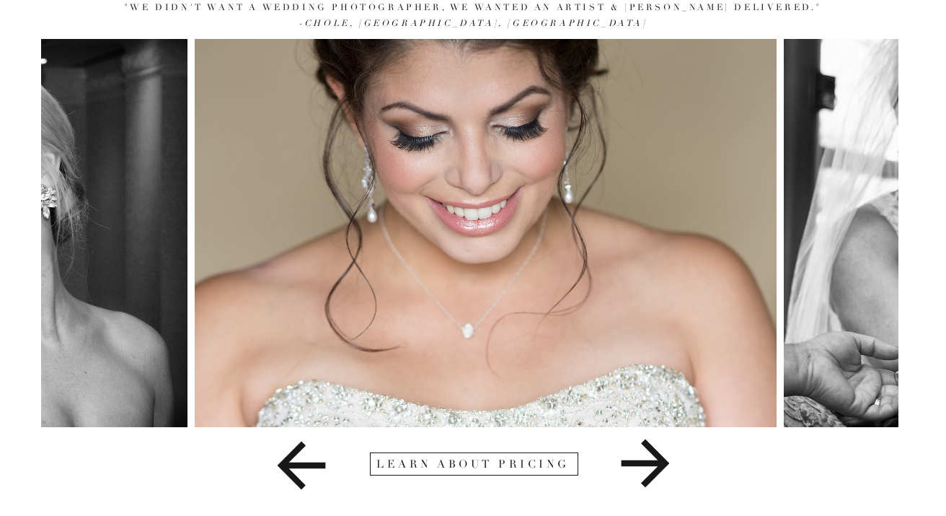
click at [646, 457] on icon at bounding box center [645, 463] width 157 height 72
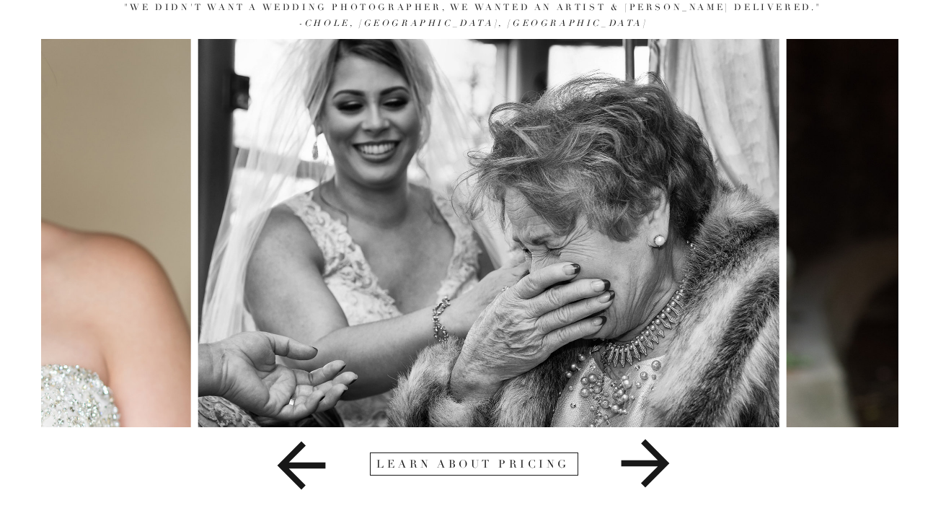
click at [646, 457] on icon at bounding box center [645, 463] width 157 height 72
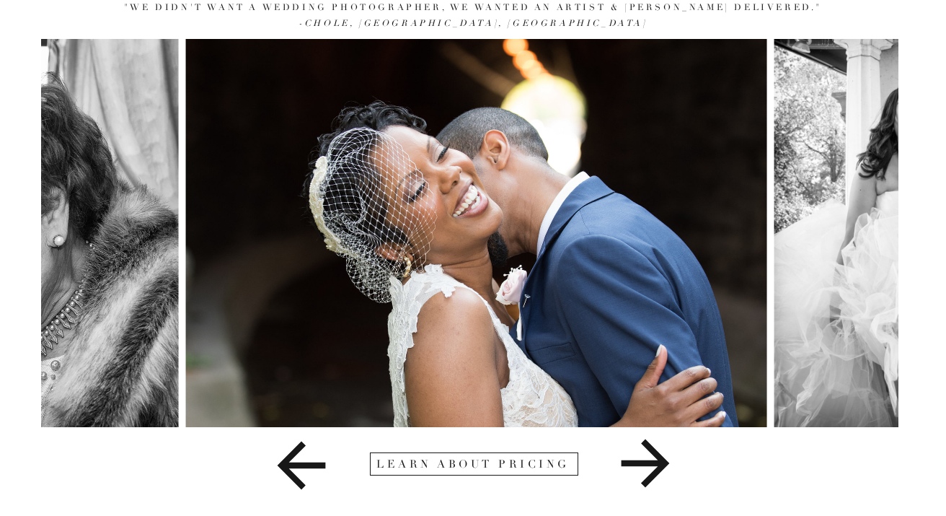
click at [646, 457] on icon at bounding box center [645, 463] width 157 height 72
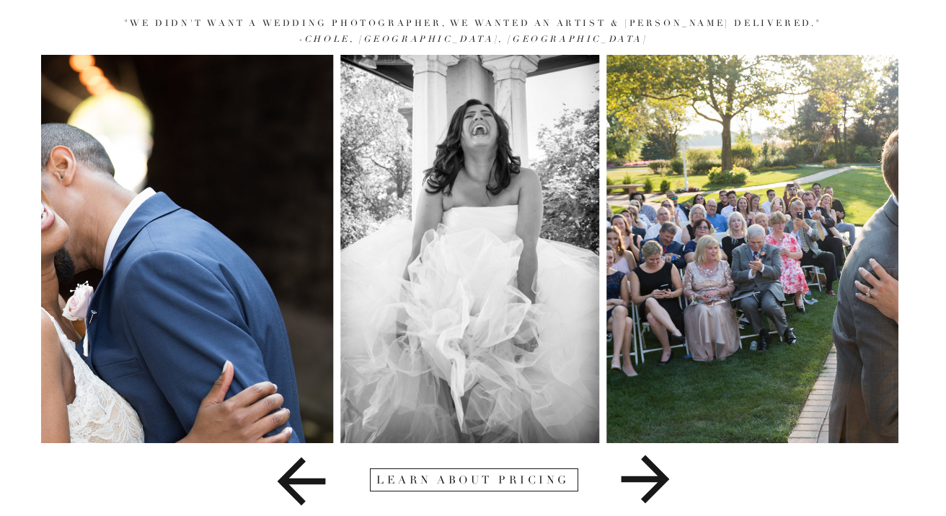
scroll to position [157, 0]
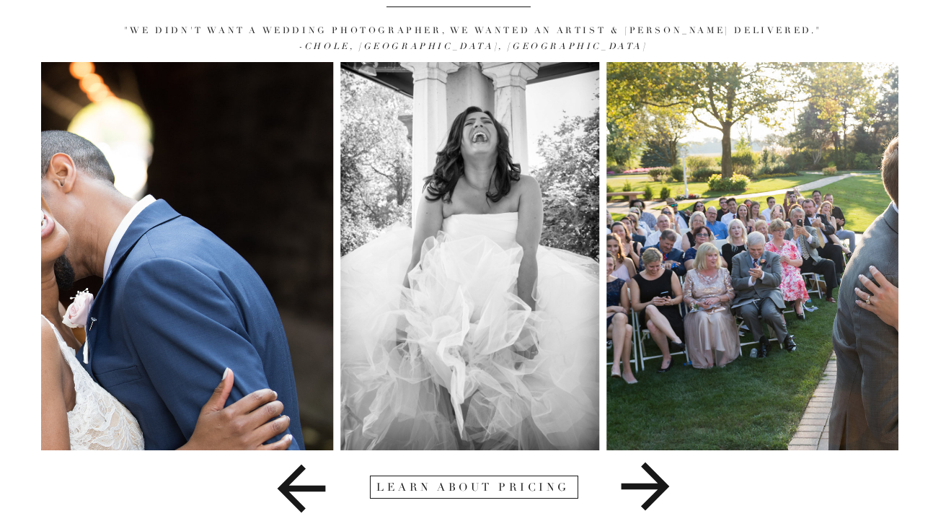
click at [628, 493] on icon at bounding box center [645, 486] width 157 height 72
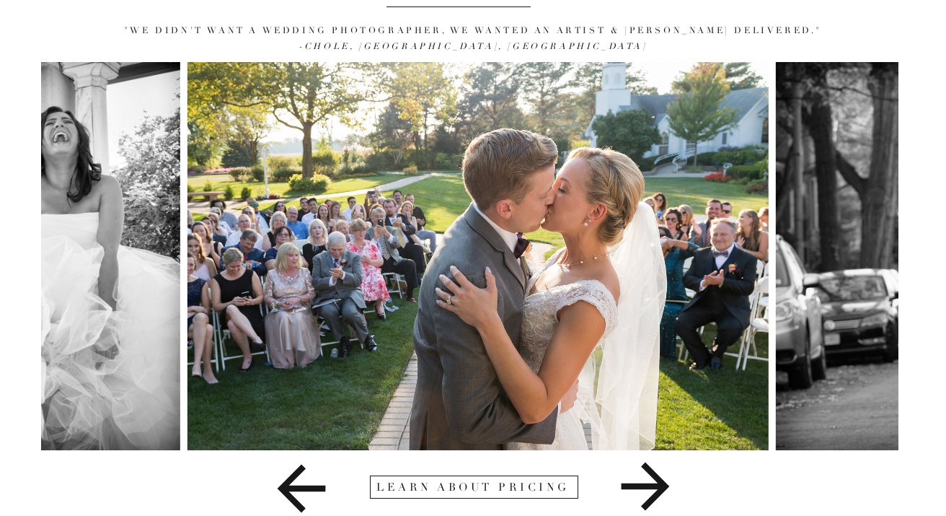
click at [629, 491] on icon at bounding box center [645, 486] width 157 height 72
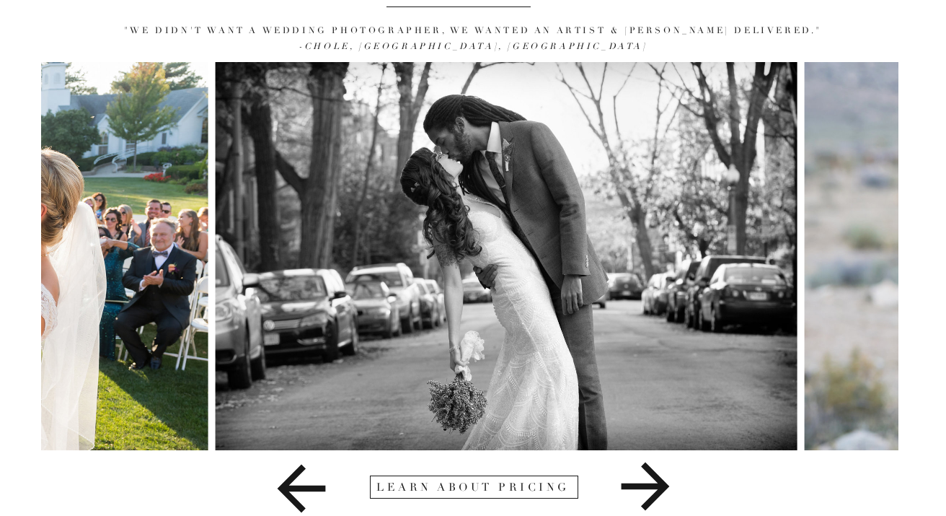
click at [629, 491] on icon at bounding box center [645, 486] width 157 height 72
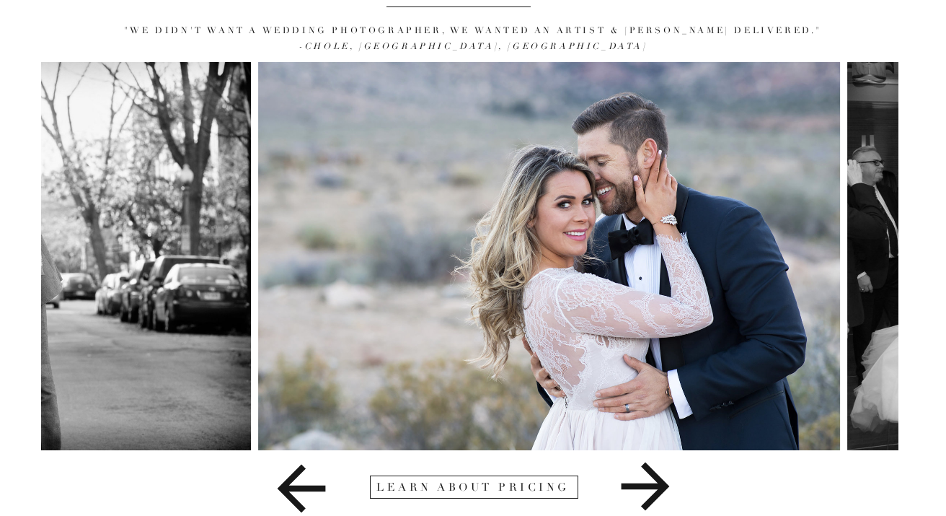
click at [629, 491] on icon at bounding box center [645, 486] width 157 height 72
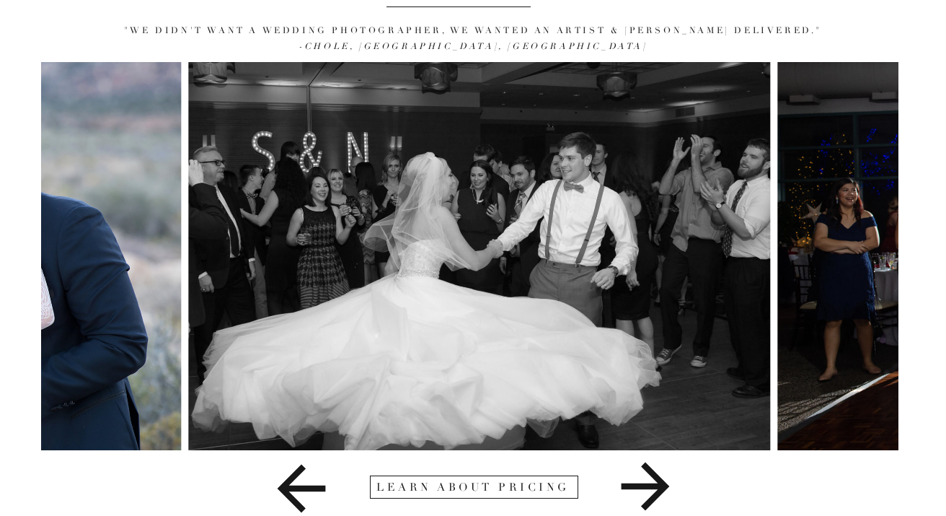
click at [629, 491] on icon at bounding box center [645, 486] width 157 height 72
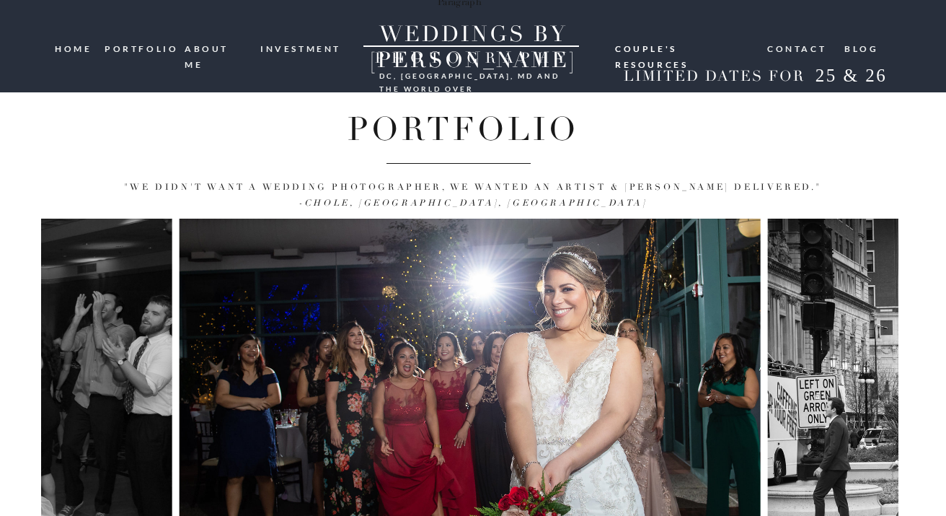
scroll to position [0, 0]
click at [136, 49] on nav "portfolio" at bounding box center [139, 48] width 69 height 14
click at [79, 52] on nav "HOME" at bounding box center [75, 48] width 40 height 14
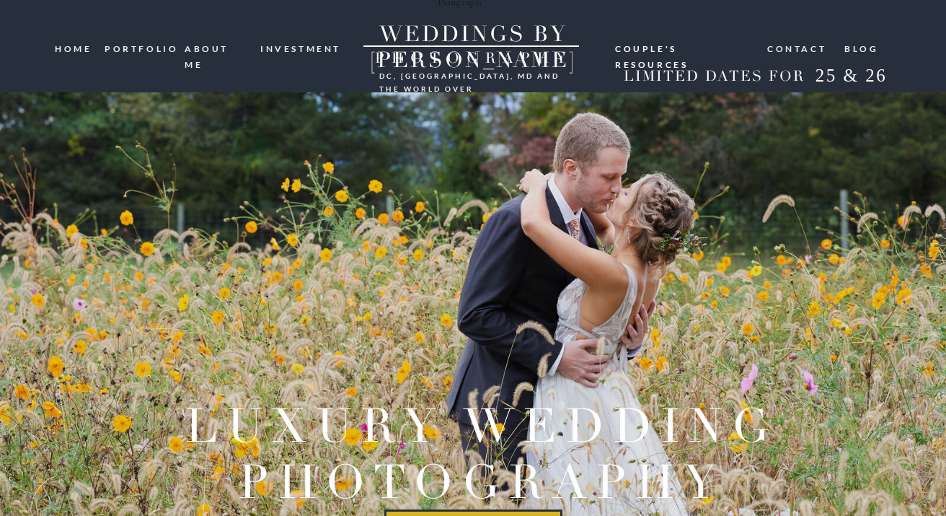
click at [150, 54] on nav "portfolio" at bounding box center [139, 48] width 69 height 14
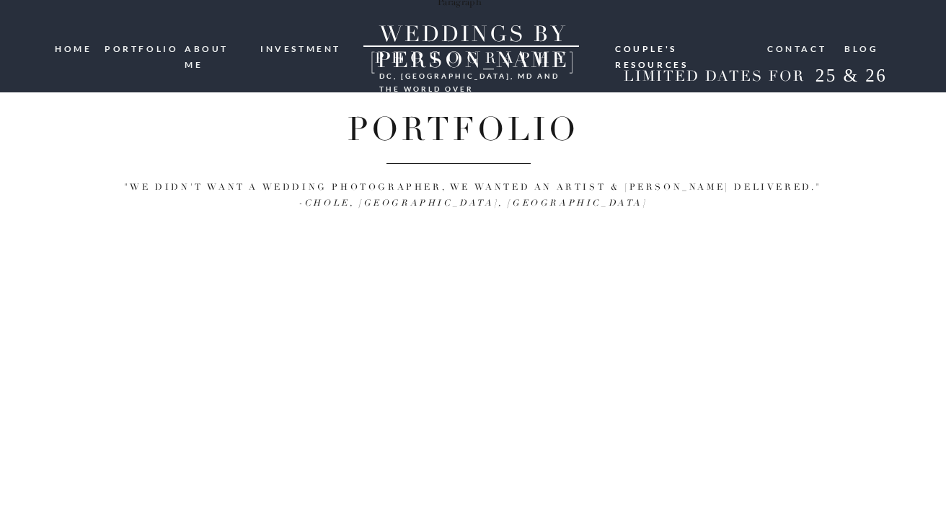
click at [200, 50] on nav "ABOUT ME" at bounding box center [218, 48] width 66 height 14
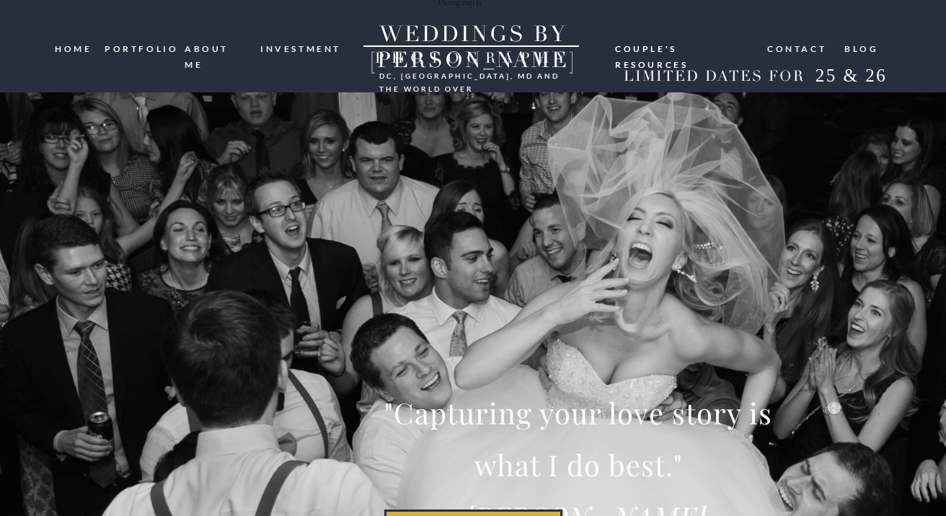
click at [84, 50] on nav "HOME" at bounding box center [75, 48] width 40 height 14
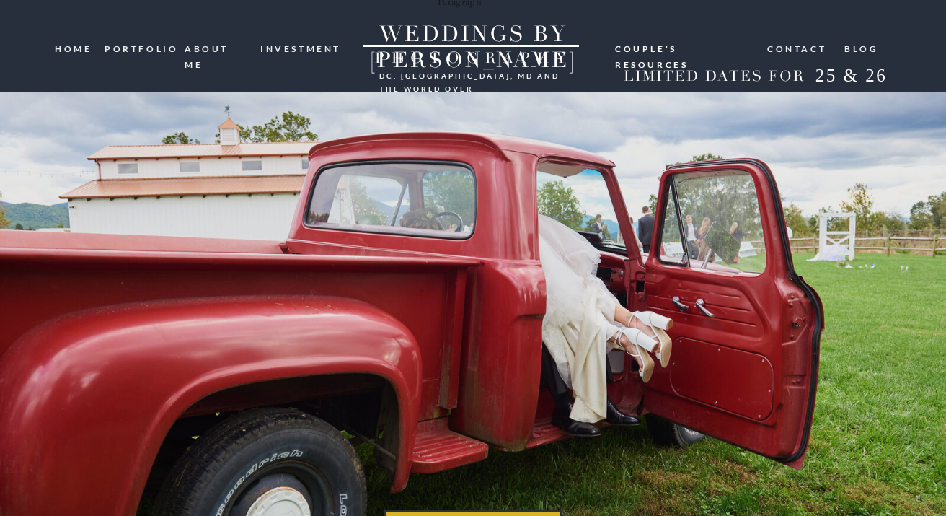
click at [216, 46] on nav "ABOUT ME" at bounding box center [218, 48] width 66 height 14
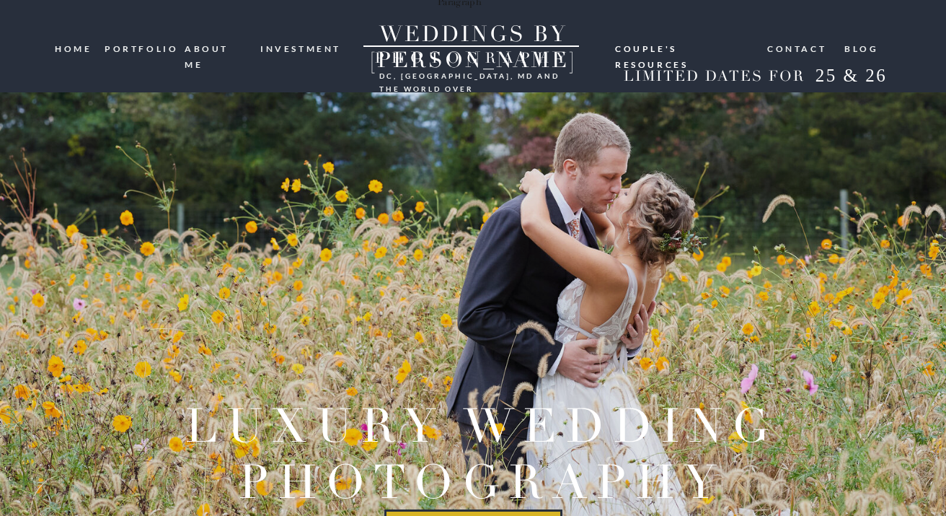
click at [811, 48] on nav "Contact" at bounding box center [798, 48] width 61 height 14
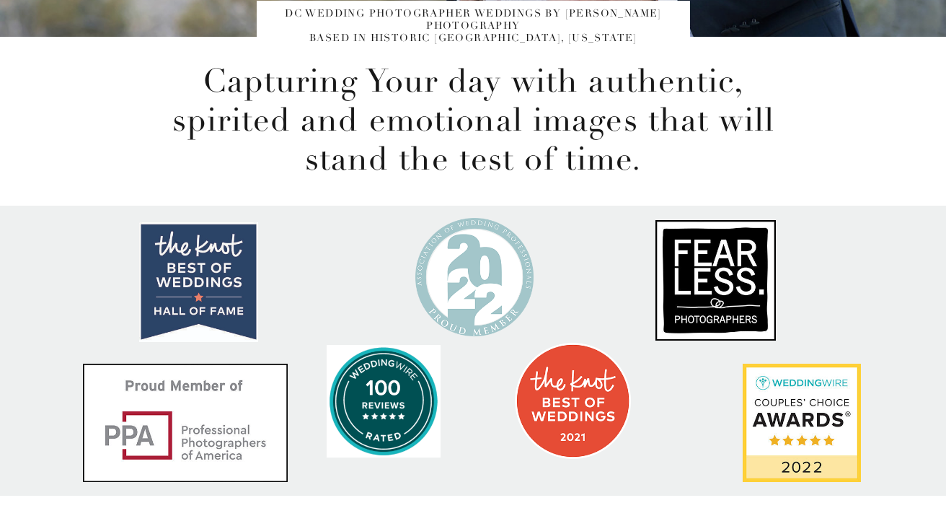
scroll to position [527, 0]
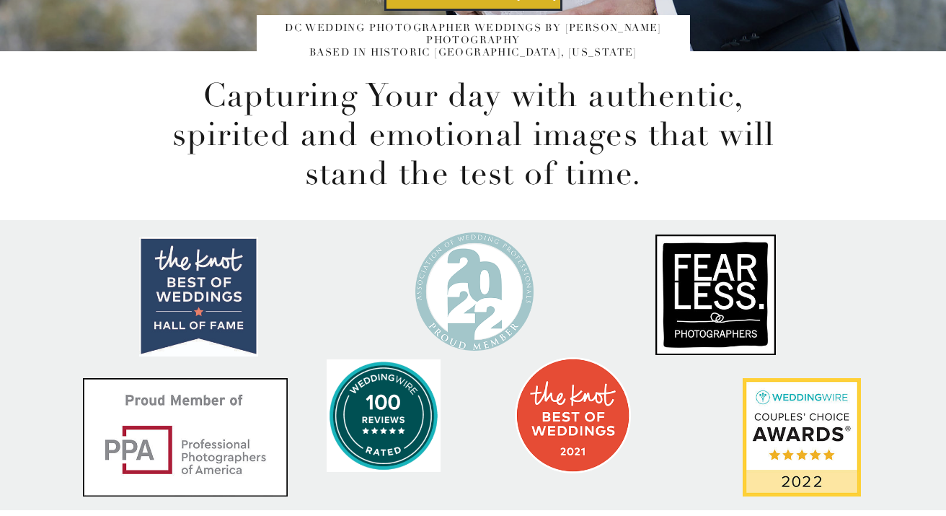
click at [714, 286] on div at bounding box center [716, 294] width 120 height 120
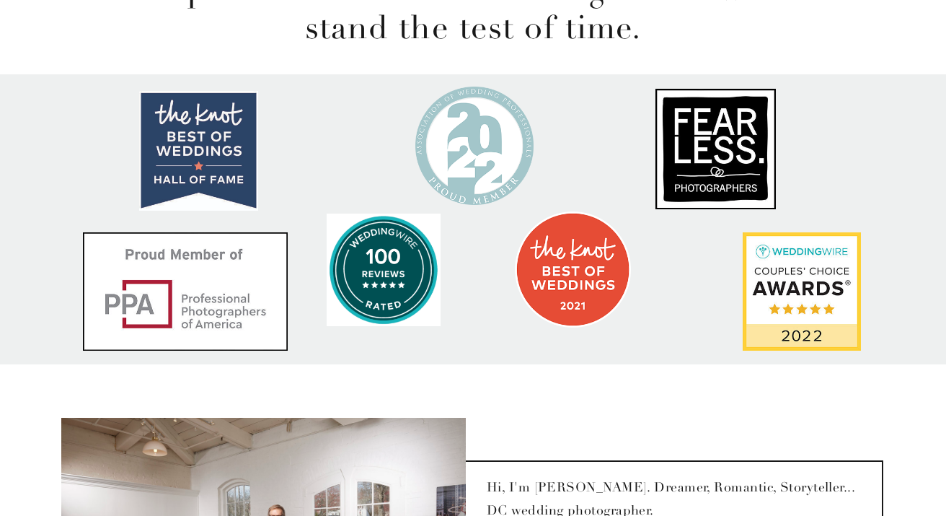
scroll to position [666, 0]
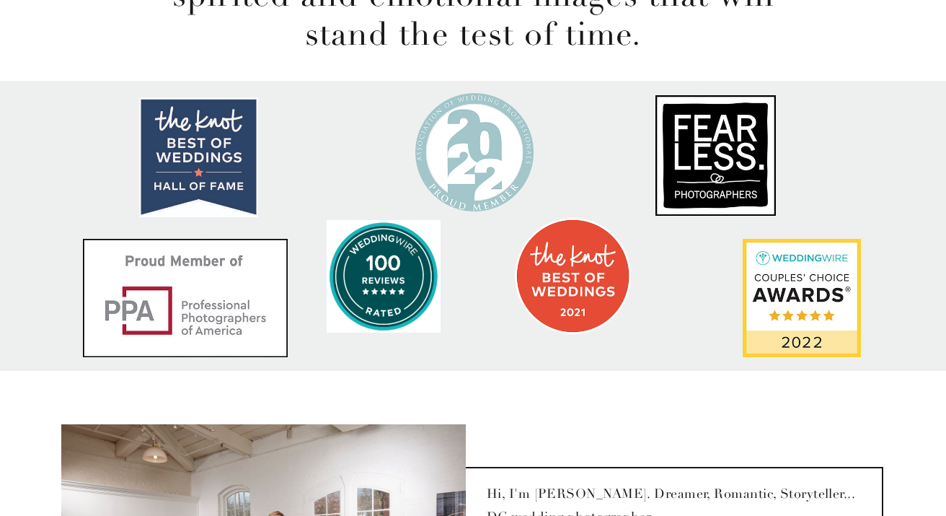
click at [705, 197] on div at bounding box center [716, 155] width 120 height 120
click at [693, 158] on div at bounding box center [716, 155] width 120 height 120
click at [567, 278] on div at bounding box center [573, 276] width 116 height 116
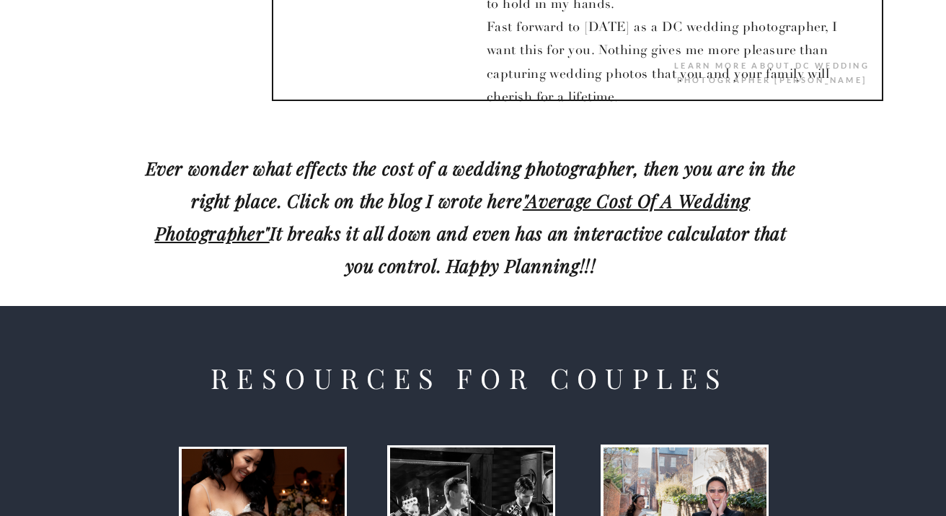
scroll to position [1455, 0]
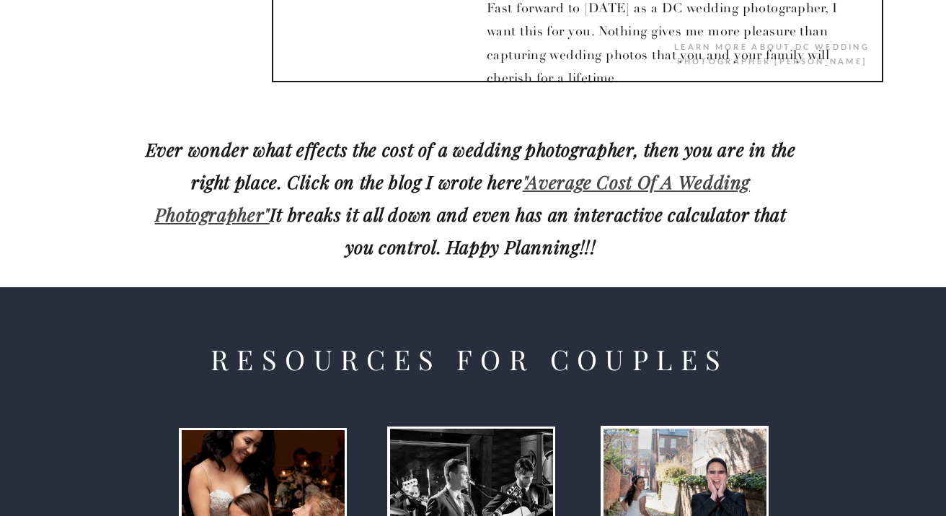
click at [648, 190] on link ""Average Cost Of A Wedding Photographer"" at bounding box center [452, 198] width 595 height 56
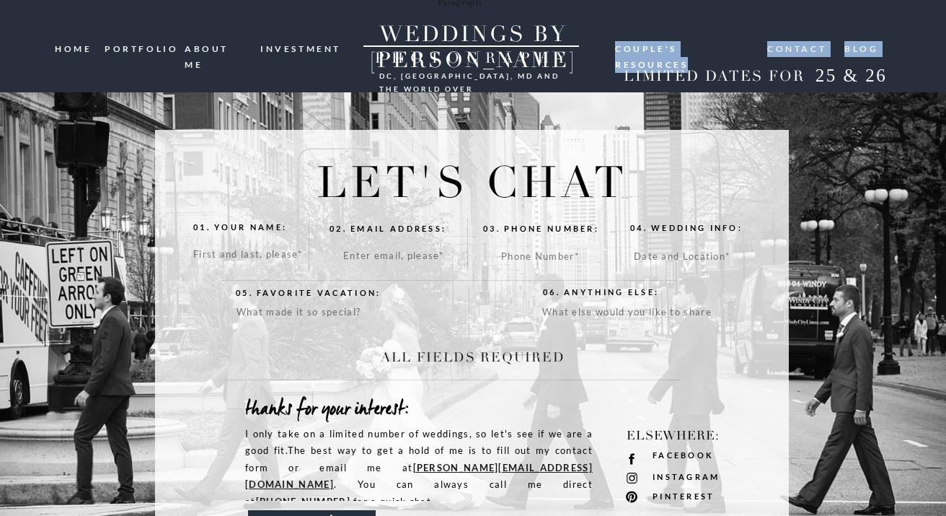
drag, startPoint x: 612, startPoint y: 44, endPoint x: 751, endPoint y: 50, distance: 138.6
click at [751, 1] on div "blog Contact Couple's resources DC, [GEOGRAPHIC_DATA], [GEOGRAPHIC_DATA] and th…" at bounding box center [473, 0] width 866 height 1
click at [711, 70] on h2 "LIMITED DATES FOR" at bounding box center [714, 77] width 192 height 18
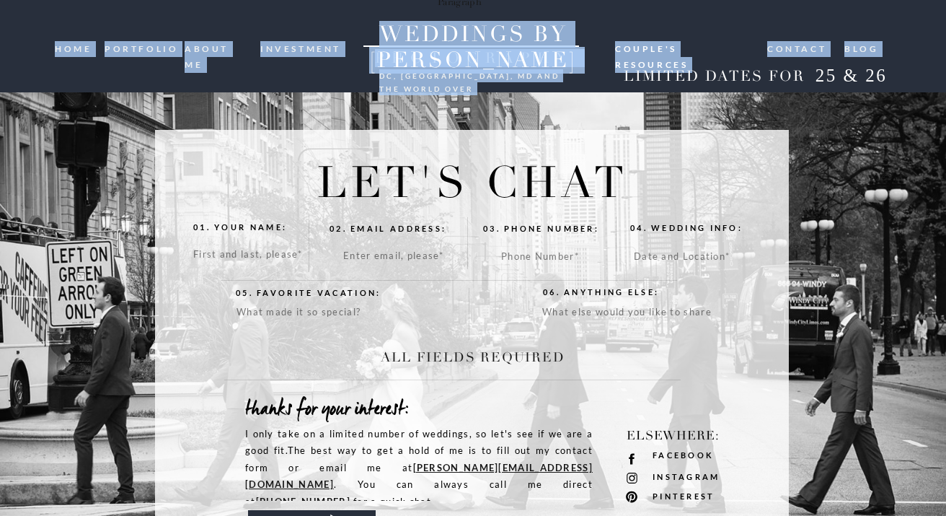
drag, startPoint x: 620, startPoint y: 73, endPoint x: 900, endPoint y: 84, distance: 279.4
click at [900, 1] on div "blog Contact Couple's resources DC, [GEOGRAPHIC_DATA], [GEOGRAPHIC_DATA] and th…" at bounding box center [473, 0] width 866 height 1
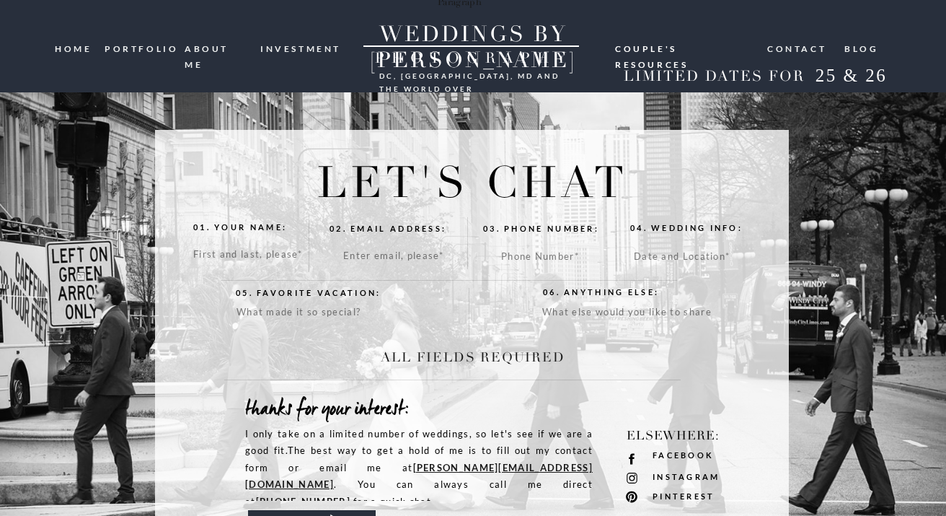
click at [891, 81] on h2 "25 & 26" at bounding box center [851, 78] width 94 height 26
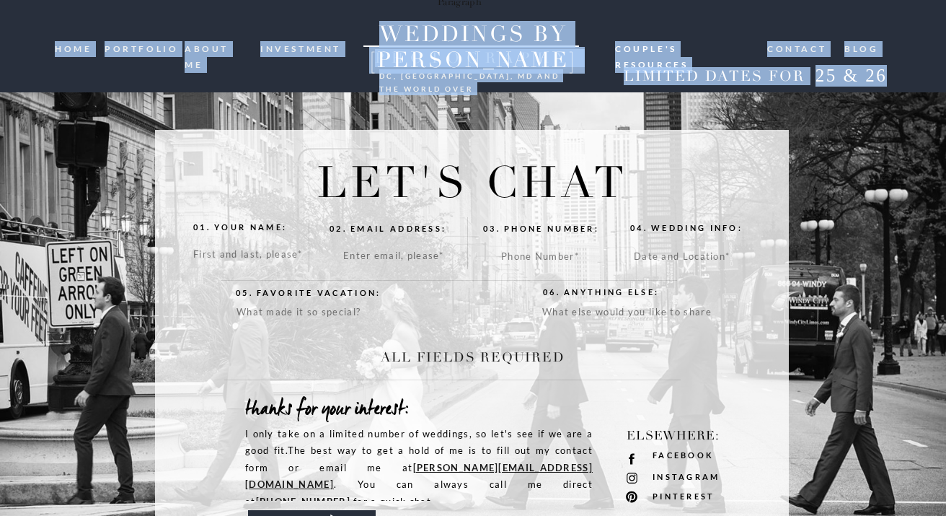
drag, startPoint x: 892, startPoint y: 79, endPoint x: 612, endPoint y: 76, distance: 279.2
click at [612, 1] on div "blog Contact Couple's resources DC, [GEOGRAPHIC_DATA], [GEOGRAPHIC_DATA] and th…" at bounding box center [473, 0] width 866 height 1
click at [600, 84] on div at bounding box center [473, 46] width 946 height 92
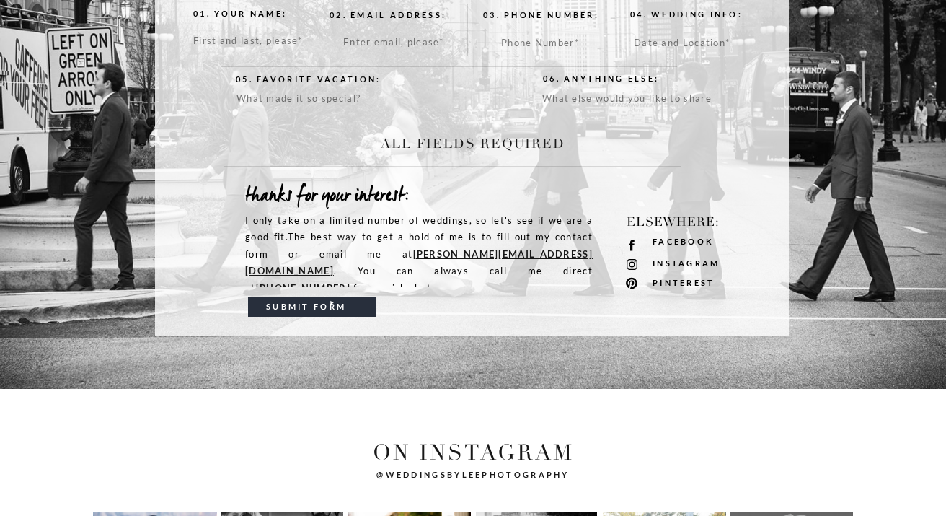
scroll to position [216, 0]
